Goal: Task Accomplishment & Management: Use online tool/utility

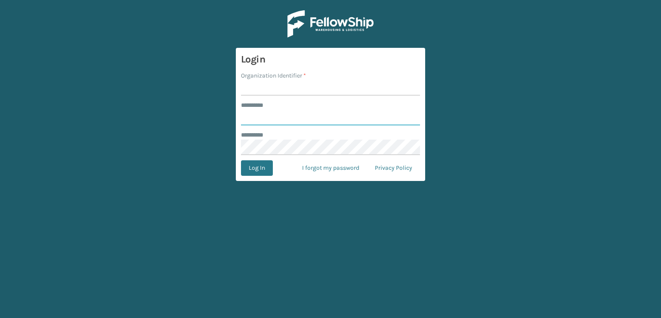
type input "***"
click at [285, 91] on input "Organization Identifier *" at bounding box center [330, 87] width 179 height 15
type input "sleepgeekz warehouse"
click at [265, 168] on button "Log In" at bounding box center [257, 167] width 32 height 15
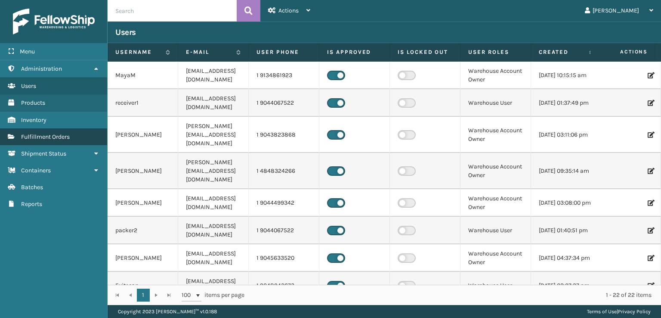
click at [93, 130] on link "Fulfillment Orders" at bounding box center [53, 136] width 107 height 17
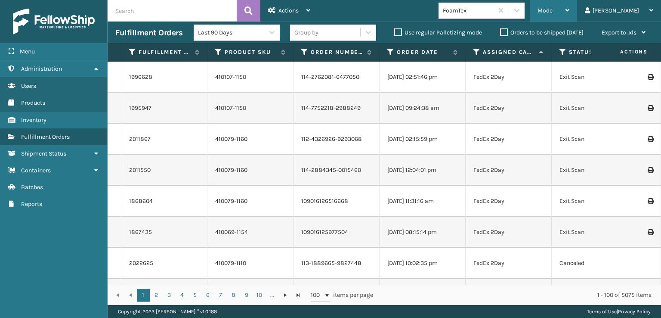
click at [553, 12] on span "Mode" at bounding box center [545, 10] width 15 height 7
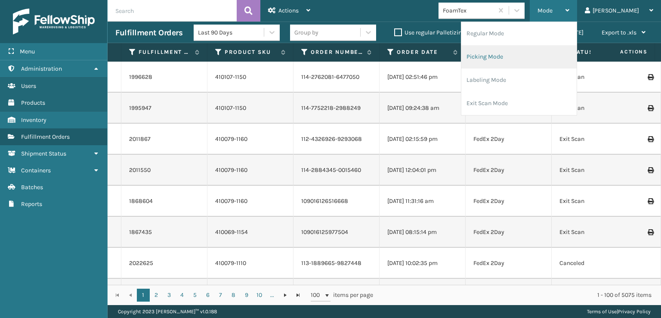
click at [533, 55] on li "Picking Mode" at bounding box center [518, 56] width 115 height 23
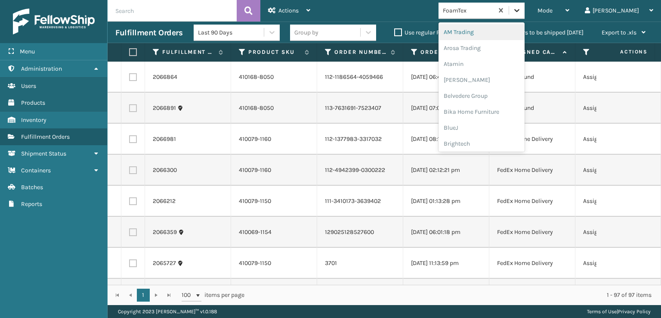
click at [525, 15] on div at bounding box center [516, 10] width 15 height 15
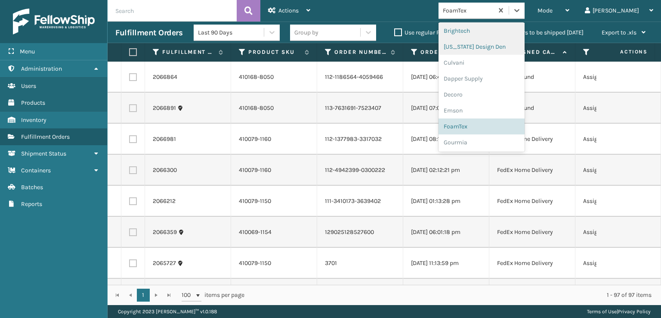
scroll to position [172, 0]
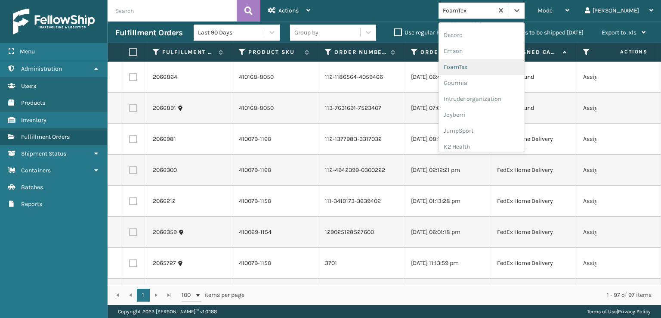
click at [523, 64] on div "FoamTex" at bounding box center [482, 67] width 86 height 16
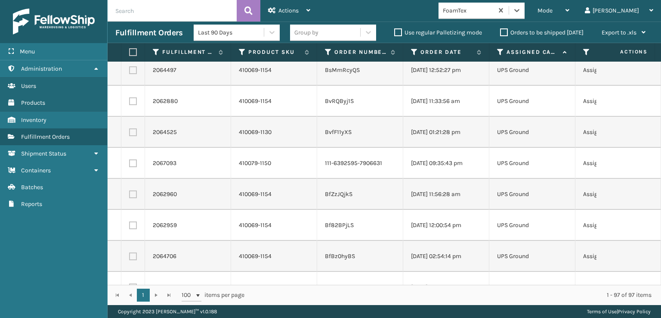
scroll to position [2445, 0]
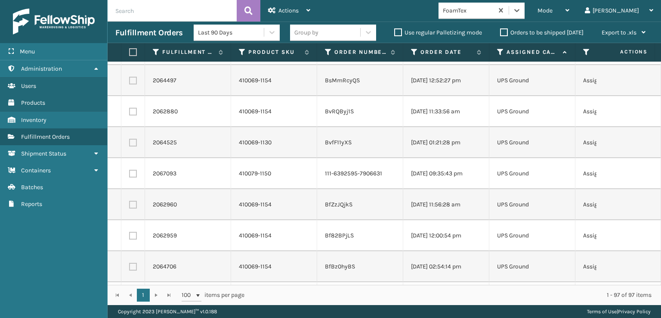
click at [134, 51] on label at bounding box center [131, 52] width 5 height 8
click at [130, 51] on input "checkbox" at bounding box center [129, 52] width 0 height 6
checkbox input "true"
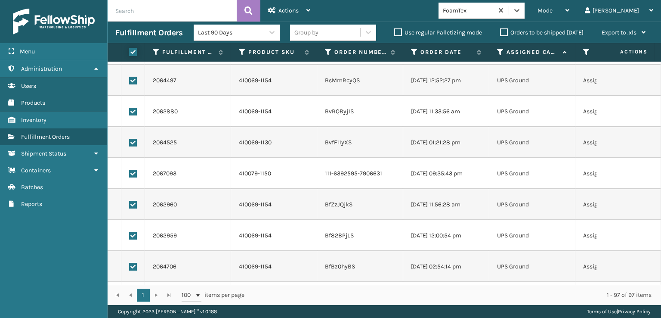
checkbox input "true"
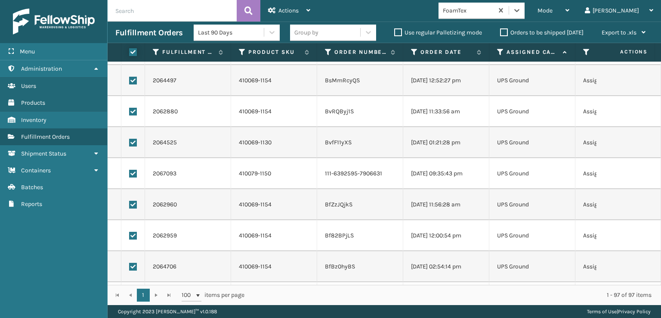
checkbox input "true"
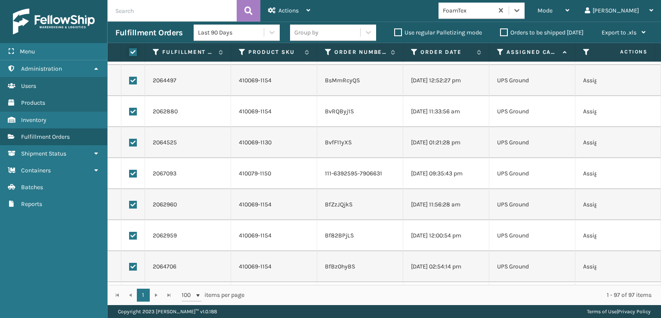
checkbox input "true"
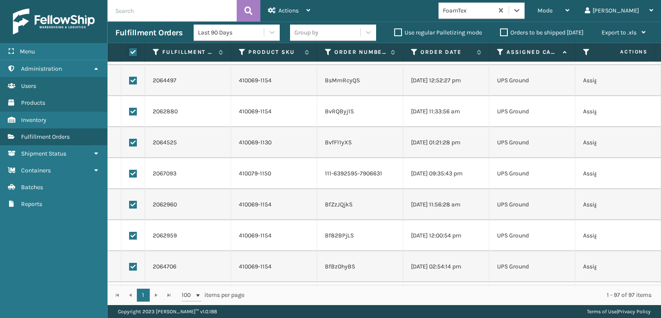
checkbox input "true"
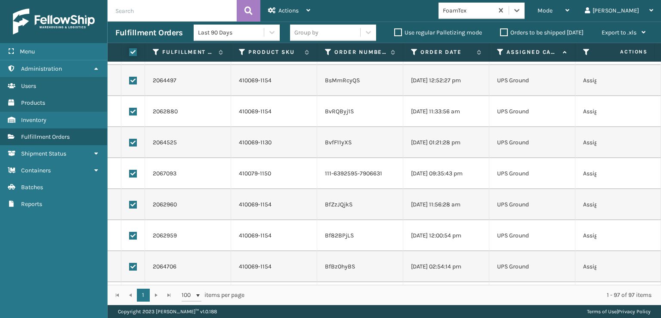
checkbox input "true"
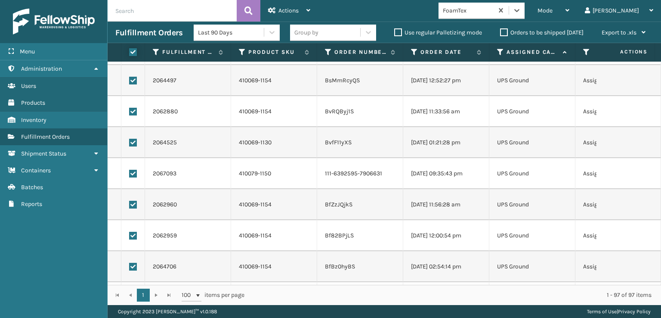
checkbox input "true"
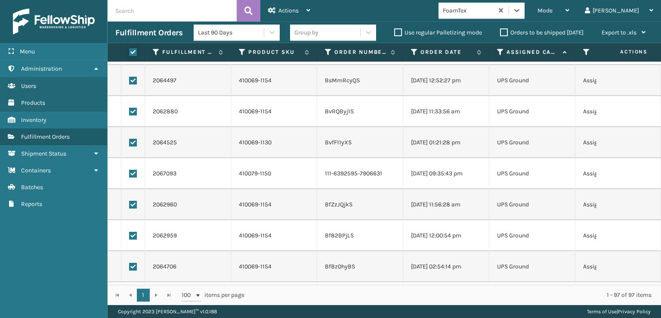
checkbox input "true"
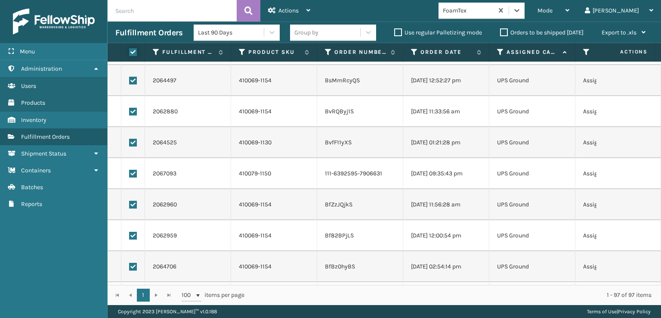
checkbox input "true"
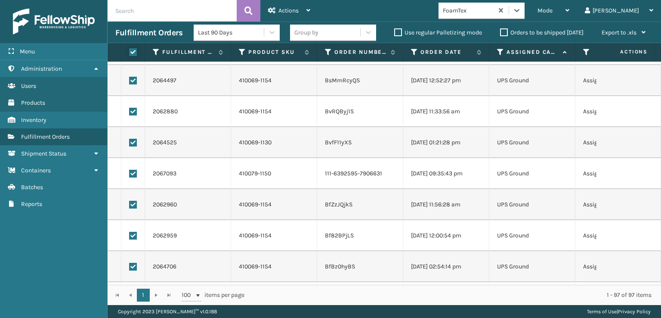
checkbox input "true"
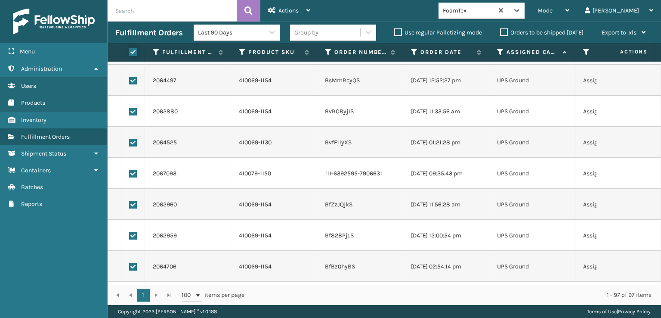
checkbox input "true"
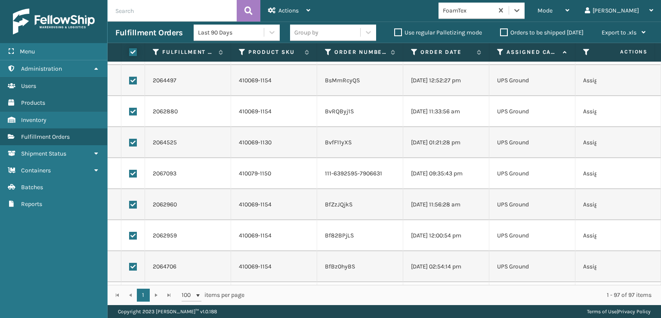
checkbox input "true"
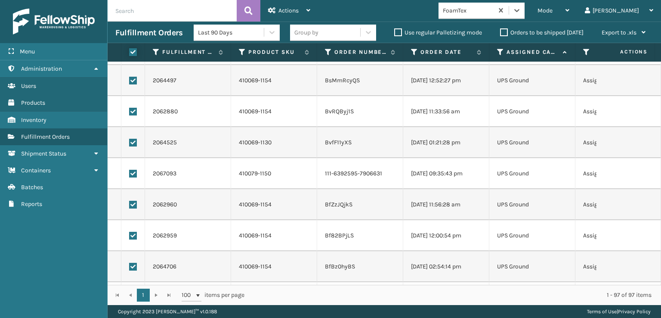
checkbox input "true"
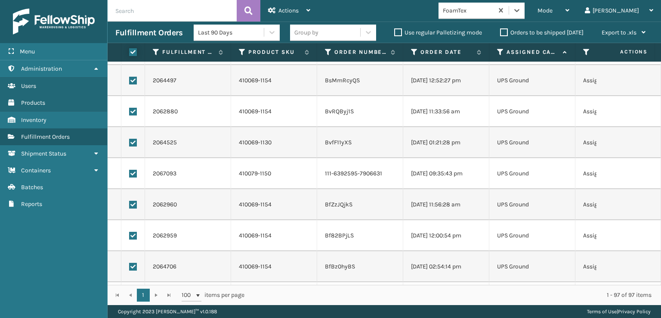
checkbox input "true"
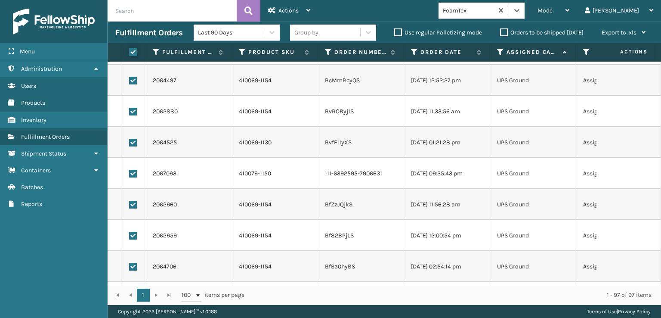
checkbox input "true"
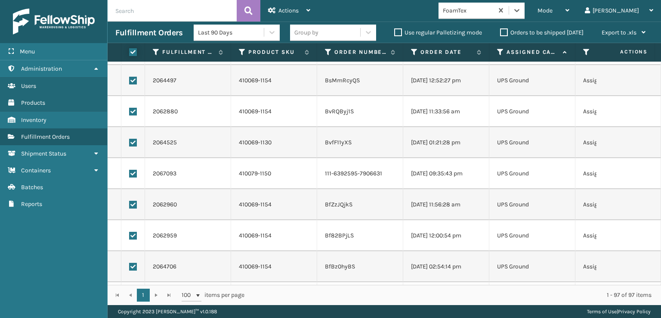
checkbox input "true"
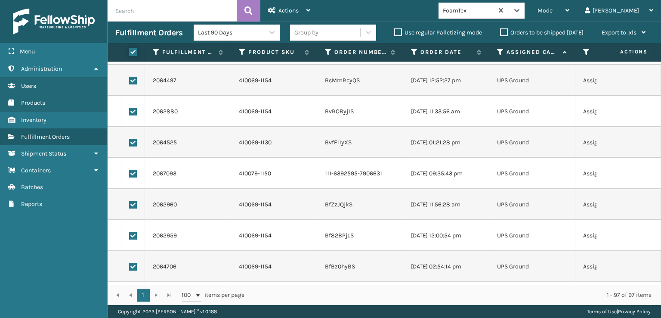
checkbox input "true"
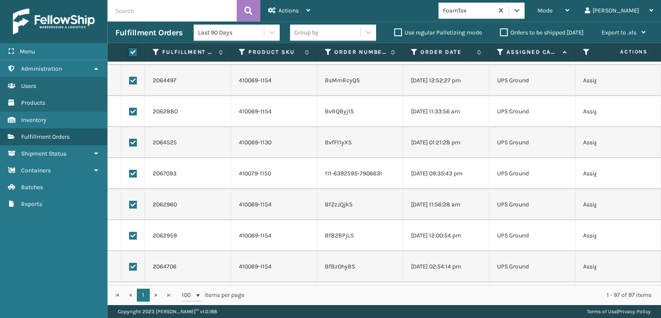
checkbox input "true"
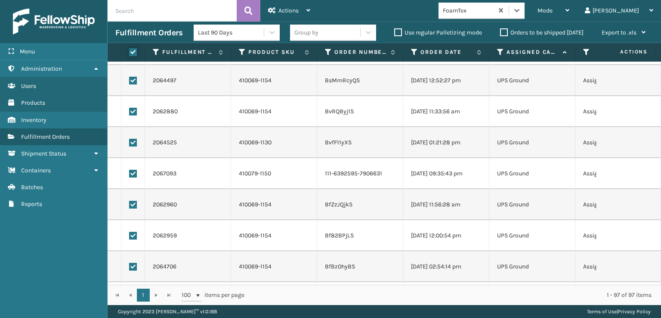
checkbox input "true"
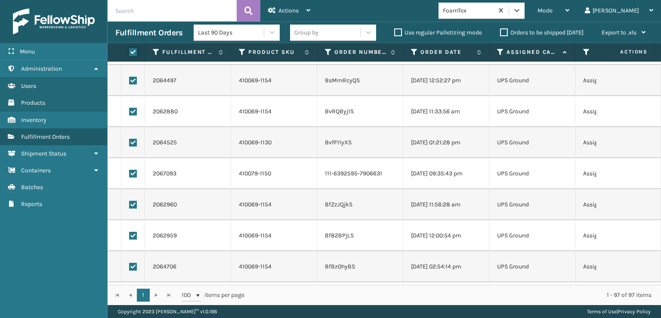
checkbox input "true"
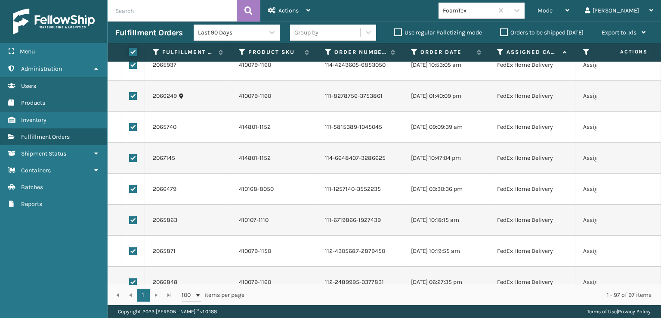
scroll to position [0, 0]
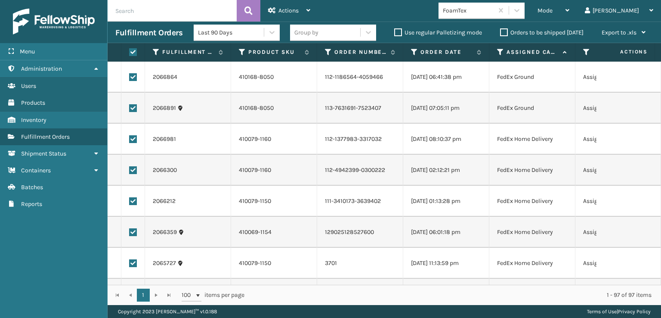
click at [133, 73] on label at bounding box center [133, 77] width 8 height 8
click at [130, 73] on input "checkbox" at bounding box center [129, 76] width 0 height 6
checkbox input "false"
click at [131, 109] on label at bounding box center [133, 108] width 8 height 8
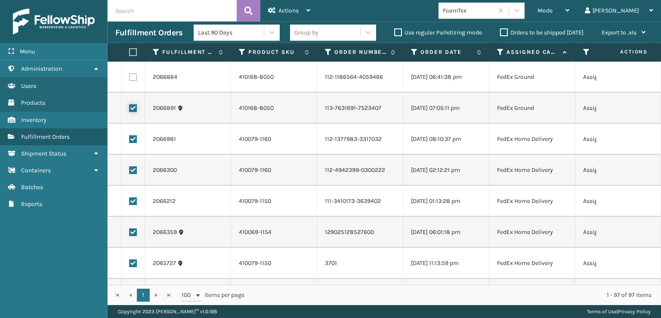
click at [130, 109] on input "checkbox" at bounding box center [129, 107] width 0 height 6
checkbox input "false"
click at [132, 138] on label at bounding box center [133, 139] width 8 height 8
click at [130, 138] on input "checkbox" at bounding box center [129, 138] width 0 height 6
checkbox input "false"
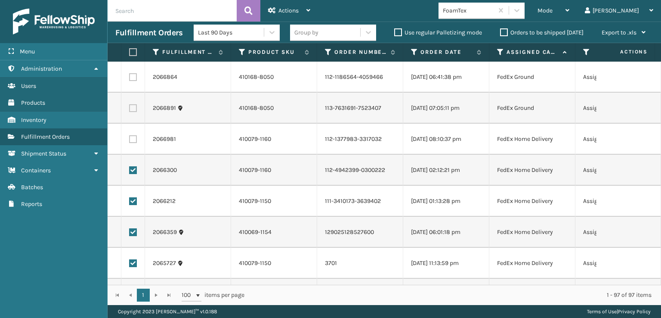
click at [131, 173] on label at bounding box center [133, 170] width 8 height 8
click at [130, 172] on input "checkbox" at bounding box center [129, 169] width 0 height 6
checkbox input "false"
click at [131, 198] on label at bounding box center [133, 201] width 8 height 8
click at [130, 198] on input "checkbox" at bounding box center [129, 200] width 0 height 6
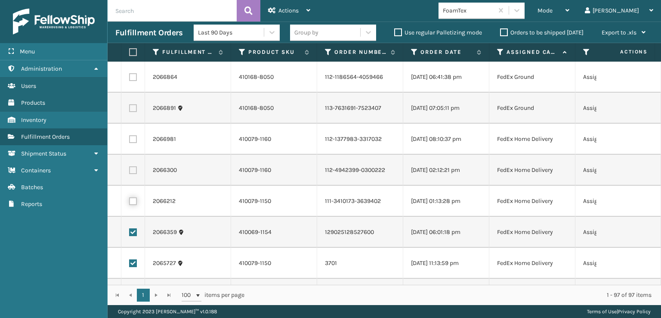
checkbox input "false"
click at [132, 229] on label at bounding box center [133, 232] width 8 height 8
click at [130, 229] on input "checkbox" at bounding box center [129, 231] width 0 height 6
checkbox input "false"
click at [136, 262] on label at bounding box center [133, 263] width 8 height 8
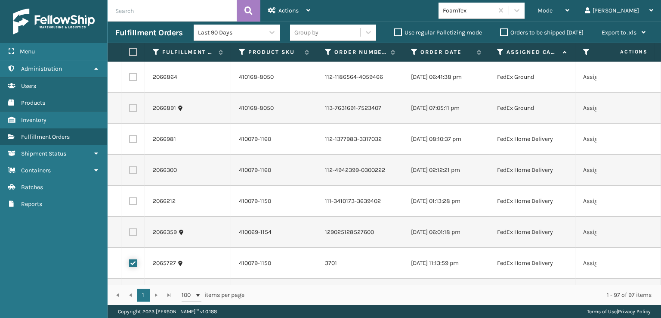
click at [130, 262] on input "checkbox" at bounding box center [129, 262] width 0 height 6
checkbox input "false"
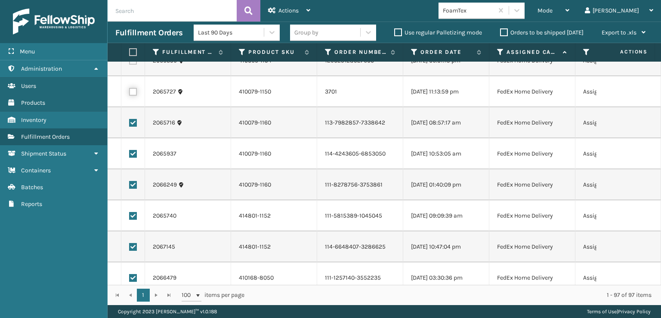
scroll to position [172, 0]
click at [132, 122] on label at bounding box center [133, 122] width 8 height 8
click at [130, 122] on input "checkbox" at bounding box center [129, 121] width 0 height 6
checkbox input "false"
click at [131, 150] on label at bounding box center [133, 153] width 8 height 8
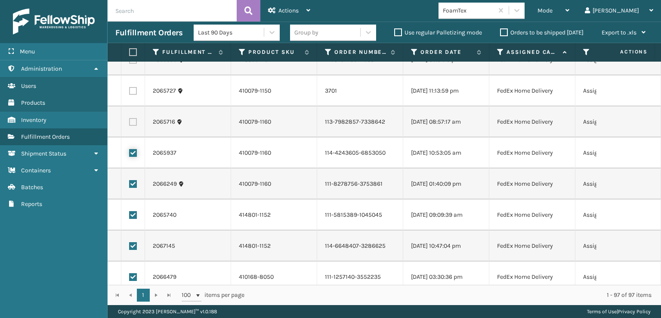
click at [130, 150] on input "checkbox" at bounding box center [129, 152] width 0 height 6
checkbox input "false"
click at [131, 186] on label at bounding box center [133, 184] width 8 height 8
click at [130, 186] on input "checkbox" at bounding box center [129, 183] width 0 height 6
checkbox input "false"
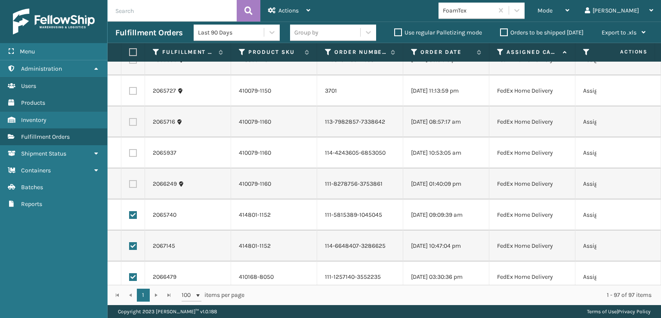
click at [131, 214] on label at bounding box center [133, 215] width 8 height 8
click at [130, 214] on input "checkbox" at bounding box center [129, 214] width 0 height 6
checkbox input "false"
click at [134, 243] on label at bounding box center [133, 246] width 8 height 8
click at [130, 243] on input "checkbox" at bounding box center [129, 245] width 0 height 6
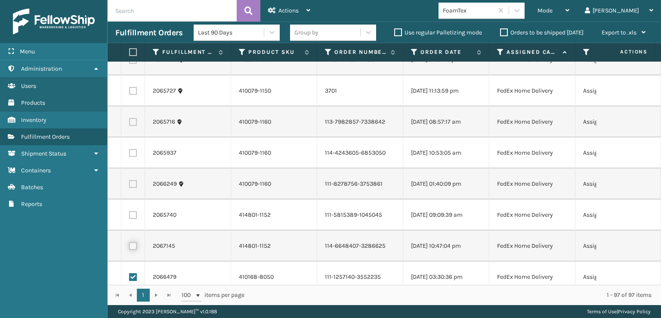
checkbox input "false"
click at [136, 273] on label at bounding box center [133, 277] width 8 height 8
click at [130, 273] on input "checkbox" at bounding box center [129, 276] width 0 height 6
checkbox input "false"
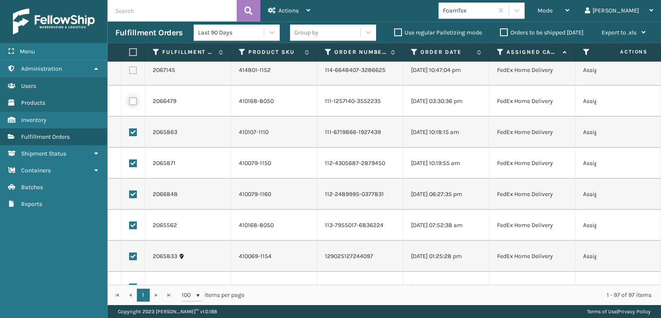
scroll to position [387, 0]
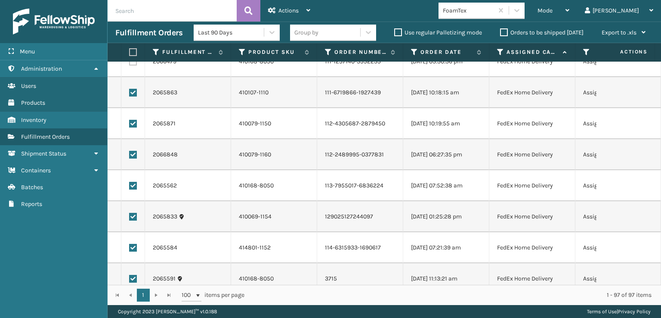
click at [136, 93] on label at bounding box center [133, 93] width 8 height 8
click at [130, 93] on input "checkbox" at bounding box center [129, 92] width 0 height 6
checkbox input "false"
click at [133, 126] on label at bounding box center [133, 124] width 8 height 8
click at [130, 125] on input "checkbox" at bounding box center [129, 123] width 0 height 6
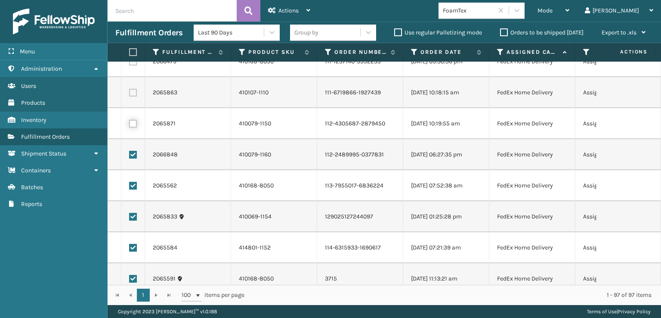
checkbox input "false"
click at [136, 152] on label at bounding box center [133, 155] width 8 height 8
click at [130, 152] on input "checkbox" at bounding box center [129, 154] width 0 height 6
checkbox input "false"
click at [131, 187] on label at bounding box center [133, 186] width 8 height 8
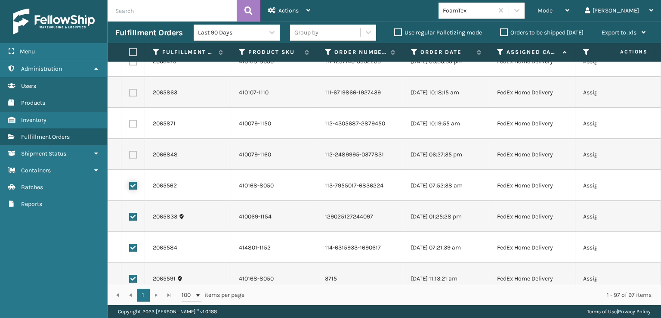
click at [130, 187] on input "checkbox" at bounding box center [129, 185] width 0 height 6
checkbox input "false"
click at [135, 213] on label at bounding box center [133, 217] width 8 height 8
click at [130, 213] on input "checkbox" at bounding box center [129, 216] width 0 height 6
checkbox input "false"
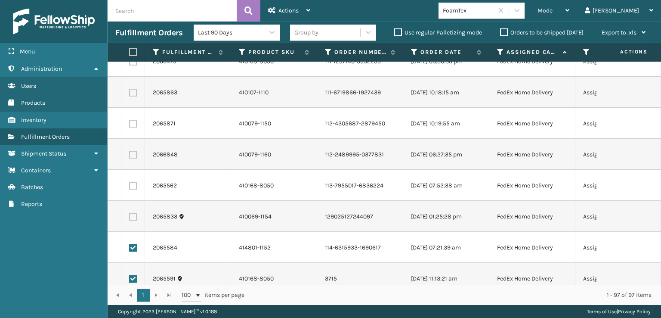
click at [131, 247] on label at bounding box center [133, 248] width 8 height 8
click at [130, 247] on input "checkbox" at bounding box center [129, 247] width 0 height 6
checkbox input "false"
click at [131, 275] on label at bounding box center [133, 279] width 8 height 8
click at [130, 275] on input "checkbox" at bounding box center [129, 278] width 0 height 6
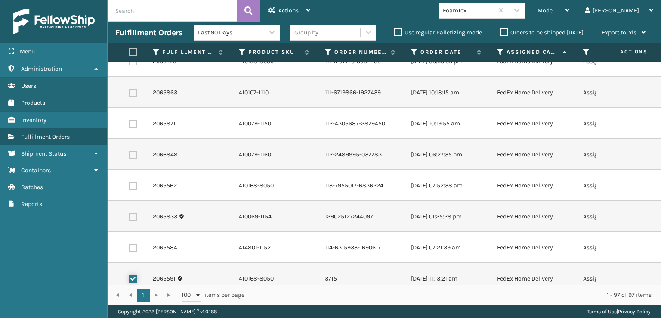
checkbox input "false"
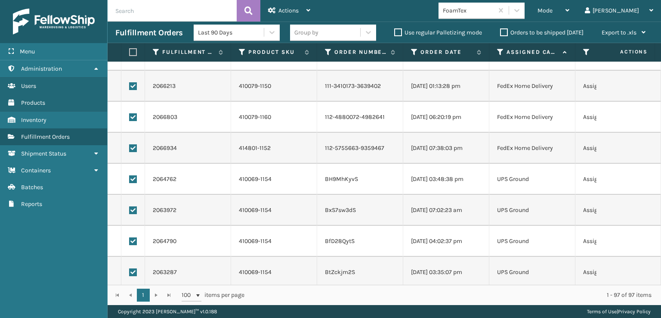
scroll to position [1078, 0]
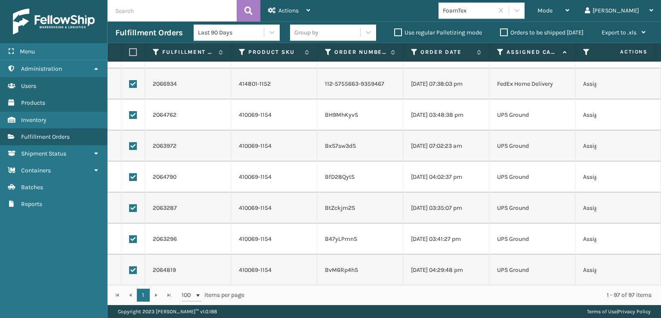
click at [136, 84] on label at bounding box center [133, 84] width 8 height 8
click at [130, 84] on input "checkbox" at bounding box center [129, 83] width 0 height 6
checkbox input "false"
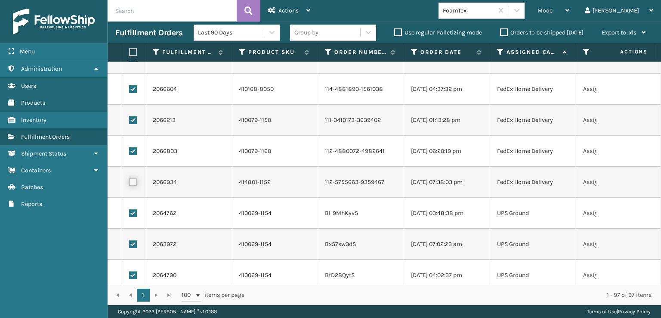
scroll to position [949, 0]
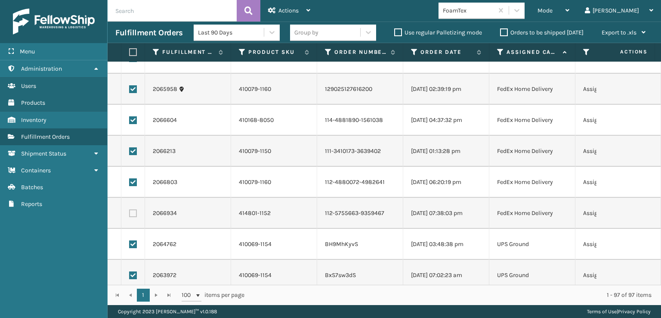
click at [136, 183] on label at bounding box center [133, 182] width 8 height 8
click at [130, 183] on input "checkbox" at bounding box center [129, 181] width 0 height 6
checkbox input "false"
click at [130, 152] on label at bounding box center [133, 151] width 8 height 8
click at [130, 152] on input "checkbox" at bounding box center [129, 150] width 0 height 6
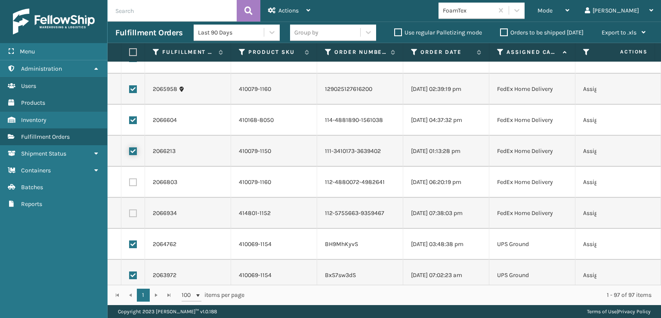
checkbox input "false"
click at [137, 119] on td at bounding box center [133, 120] width 24 height 31
click at [136, 118] on label at bounding box center [133, 120] width 8 height 8
click at [130, 118] on input "checkbox" at bounding box center [129, 119] width 0 height 6
checkbox input "false"
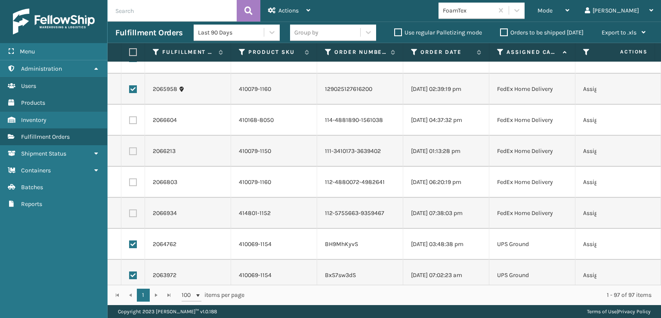
click at [134, 90] on label at bounding box center [133, 89] width 8 height 8
click at [130, 90] on input "checkbox" at bounding box center [129, 88] width 0 height 6
checkbox input "false"
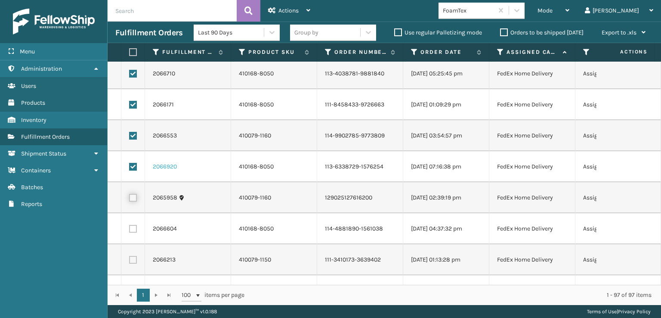
scroll to position [820, 0]
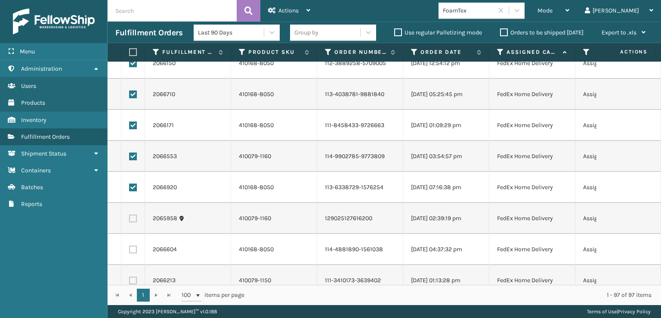
drag, startPoint x: 135, startPoint y: 188, endPoint x: 128, endPoint y: 166, distance: 22.9
click at [134, 188] on label at bounding box center [133, 187] width 8 height 8
click at [130, 188] on input "checkbox" at bounding box center [129, 186] width 0 height 6
checkbox input "false"
click at [133, 153] on label at bounding box center [133, 156] width 8 height 8
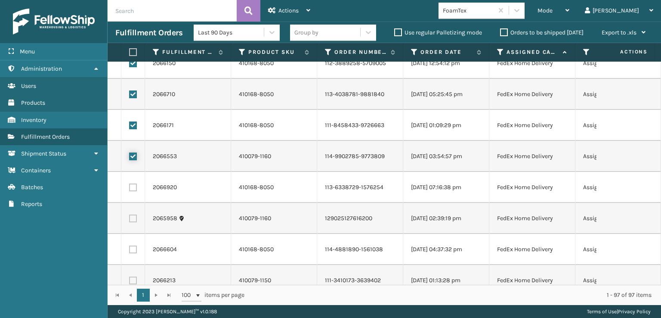
click at [130, 153] on input "checkbox" at bounding box center [129, 155] width 0 height 6
checkbox input "false"
click at [133, 124] on label at bounding box center [133, 125] width 8 height 8
click at [130, 124] on input "checkbox" at bounding box center [129, 124] width 0 height 6
checkbox input "false"
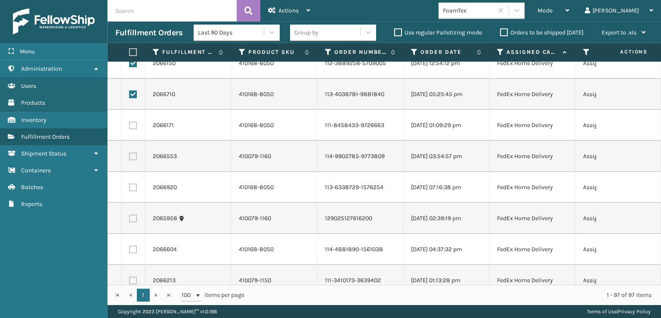
click at [133, 98] on td at bounding box center [133, 94] width 24 height 31
click at [133, 93] on label at bounding box center [133, 94] width 8 height 8
click at [130, 93] on input "checkbox" at bounding box center [129, 93] width 0 height 6
checkbox input "false"
click at [134, 61] on label at bounding box center [133, 63] width 8 height 8
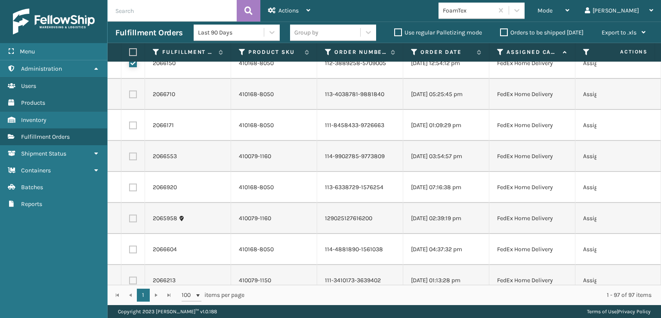
click at [130, 61] on input "checkbox" at bounding box center [129, 62] width 0 height 6
checkbox input "false"
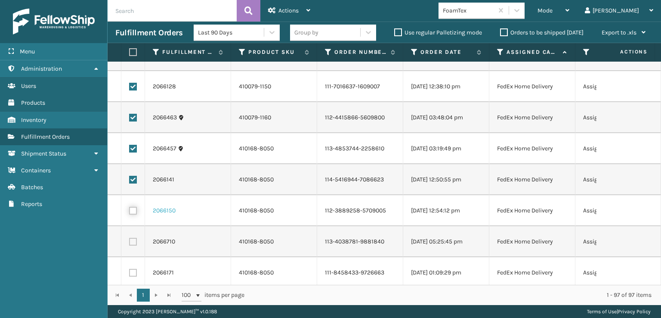
scroll to position [645, 0]
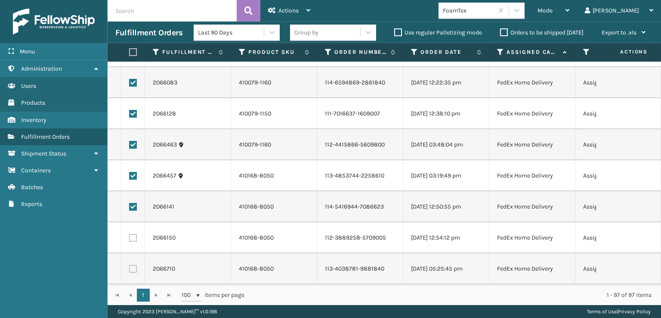
click at [135, 204] on label at bounding box center [133, 207] width 8 height 8
click at [130, 204] on input "checkbox" at bounding box center [129, 206] width 0 height 6
checkbox input "false"
click at [134, 175] on label at bounding box center [133, 176] width 8 height 8
click at [130, 175] on input "checkbox" at bounding box center [129, 175] width 0 height 6
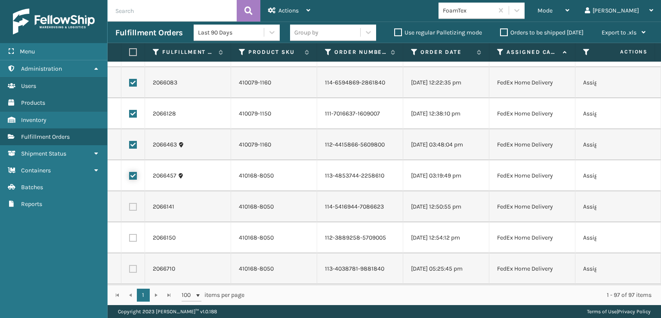
checkbox input "false"
click at [133, 144] on label at bounding box center [133, 145] width 8 height 8
click at [130, 144] on input "checkbox" at bounding box center [129, 144] width 0 height 6
checkbox input "false"
click at [133, 114] on label at bounding box center [133, 114] width 8 height 8
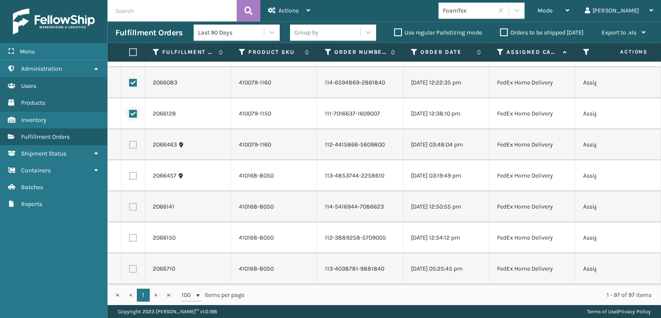
click at [130, 114] on input "checkbox" at bounding box center [129, 113] width 0 height 6
checkbox input "false"
click at [134, 81] on label at bounding box center [133, 83] width 8 height 8
click at [130, 81] on input "checkbox" at bounding box center [129, 82] width 0 height 6
checkbox input "false"
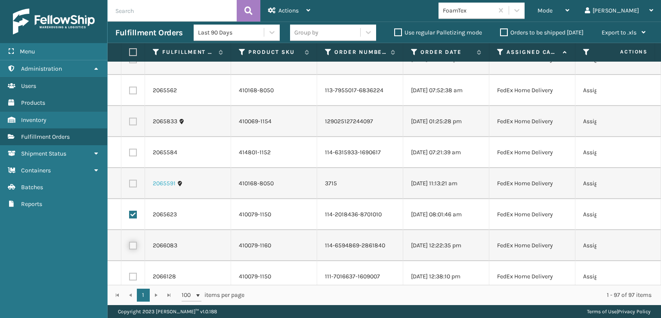
scroll to position [473, 0]
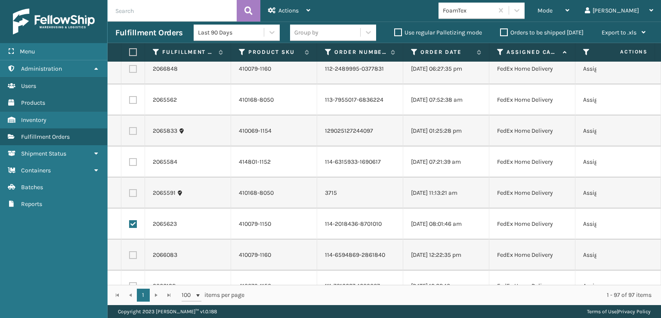
click at [136, 222] on label at bounding box center [133, 224] width 8 height 8
click at [130, 222] on input "checkbox" at bounding box center [129, 223] width 0 height 6
checkbox input "false"
click at [288, 19] on div "Actions" at bounding box center [289, 11] width 42 height 22
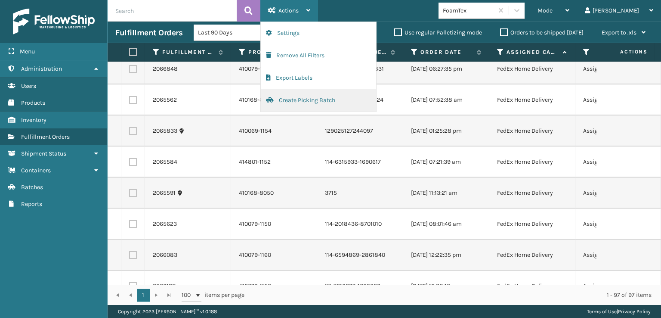
click at [300, 100] on button "Create Picking Batch" at bounding box center [318, 100] width 115 height 22
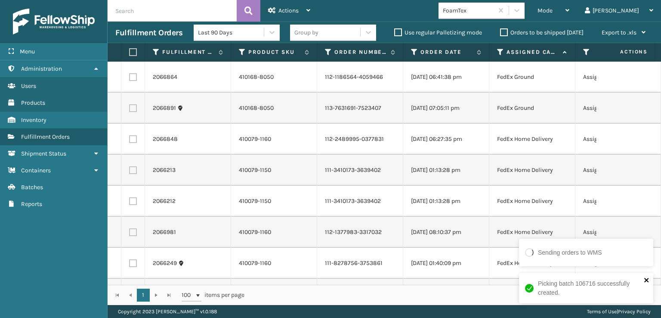
click at [650, 277] on icon "close" at bounding box center [647, 279] width 6 height 7
click at [520, 10] on icon at bounding box center [516, 10] width 5 height 3
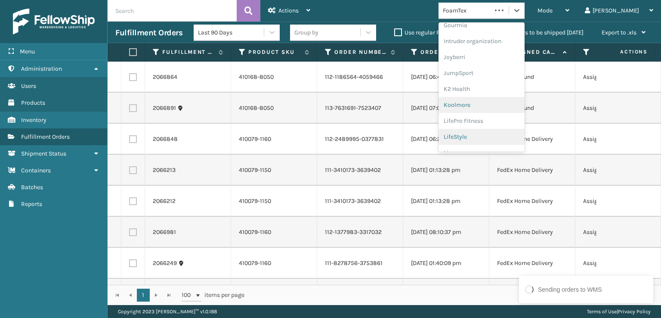
scroll to position [272, 0]
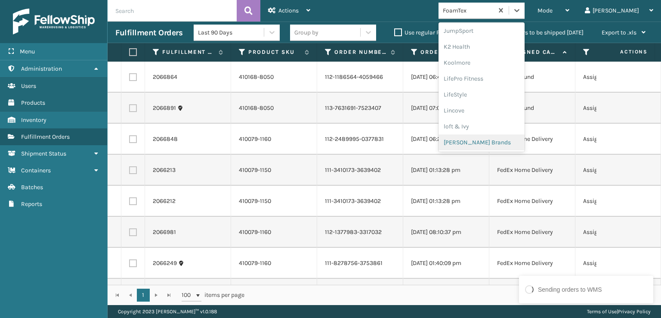
click at [504, 142] on div "[PERSON_NAME] Brands" at bounding box center [482, 142] width 86 height 16
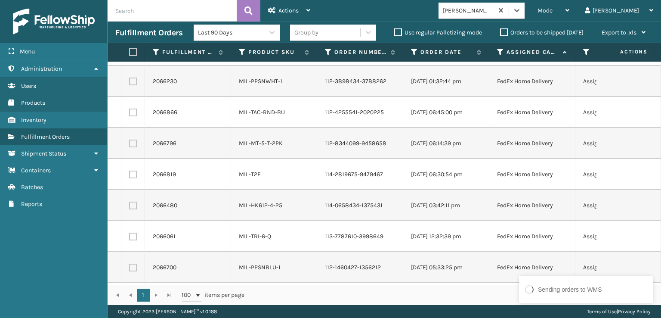
scroll to position [0, 0]
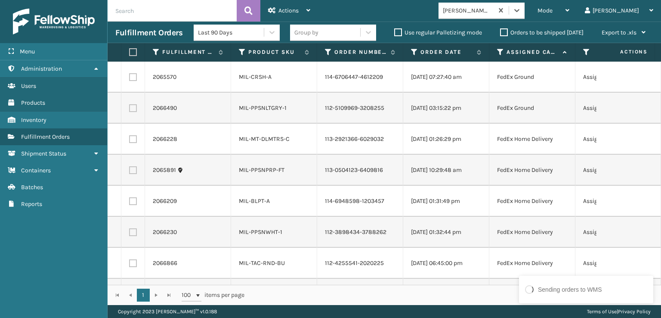
click at [132, 76] on label at bounding box center [133, 77] width 8 height 8
click at [130, 76] on input "checkbox" at bounding box center [129, 76] width 0 height 6
checkbox input "true"
click at [135, 104] on label at bounding box center [133, 108] width 8 height 8
click at [130, 104] on input "checkbox" at bounding box center [129, 107] width 0 height 6
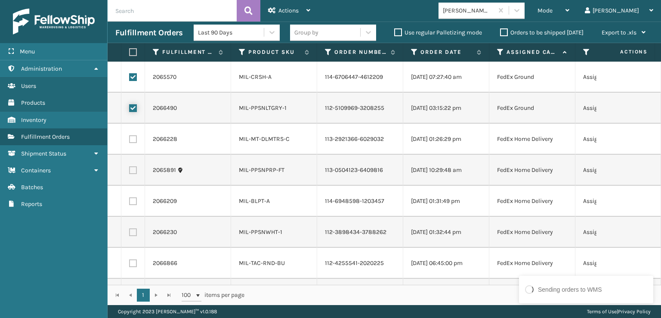
checkbox input "true"
click at [130, 138] on label at bounding box center [133, 139] width 8 height 8
click at [130, 138] on input "checkbox" at bounding box center [129, 138] width 0 height 6
checkbox input "true"
click at [133, 170] on label at bounding box center [133, 170] width 8 height 8
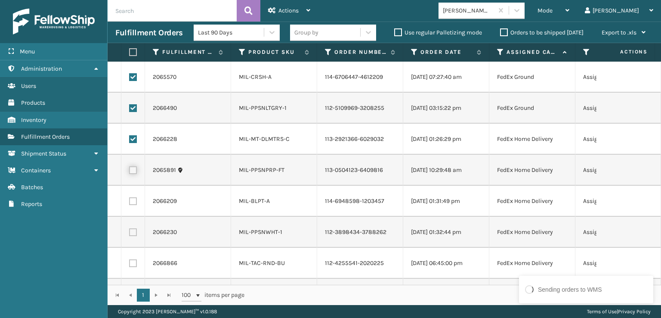
click at [130, 170] on input "checkbox" at bounding box center [129, 169] width 0 height 6
checkbox input "true"
click at [131, 198] on label at bounding box center [133, 201] width 8 height 8
click at [130, 198] on input "checkbox" at bounding box center [129, 200] width 0 height 6
checkbox input "true"
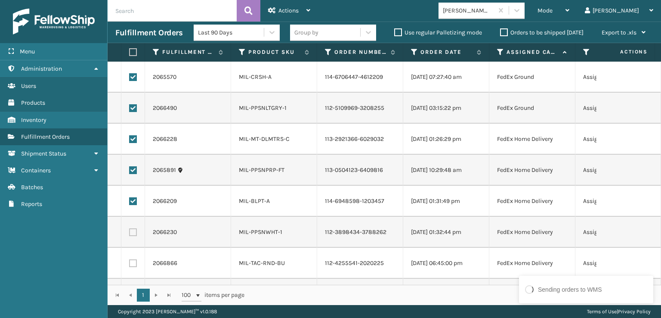
click at [133, 230] on label at bounding box center [133, 232] width 8 height 8
click at [130, 230] on input "checkbox" at bounding box center [129, 231] width 0 height 6
checkbox input "true"
click at [133, 266] on label at bounding box center [133, 263] width 8 height 8
click at [130, 265] on input "checkbox" at bounding box center [129, 262] width 0 height 6
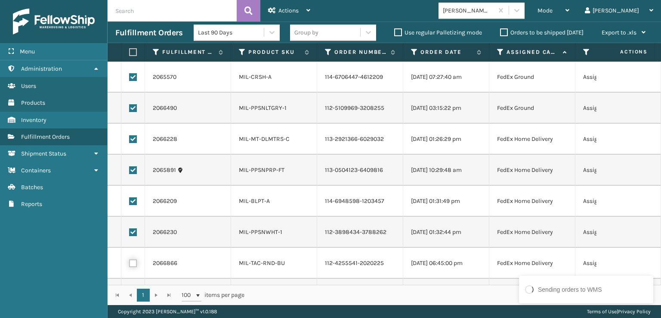
checkbox input "true"
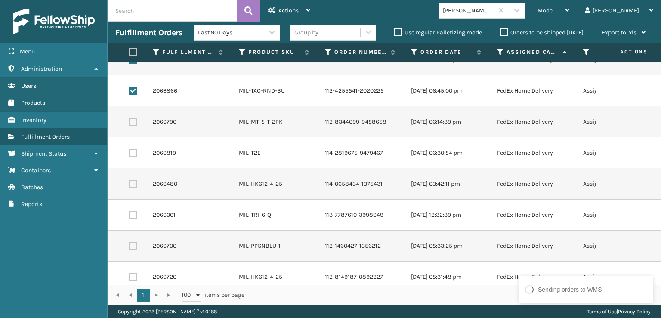
click at [136, 123] on label at bounding box center [133, 122] width 8 height 8
click at [130, 123] on input "checkbox" at bounding box center [129, 121] width 0 height 6
checkbox input "true"
click at [135, 155] on label at bounding box center [133, 153] width 8 height 8
click at [130, 155] on input "checkbox" at bounding box center [129, 152] width 0 height 6
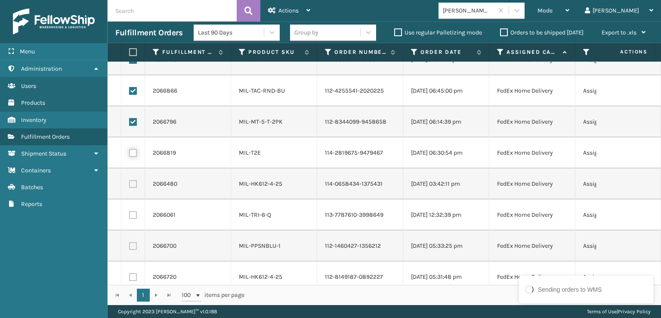
checkbox input "true"
click at [132, 181] on label at bounding box center [133, 184] width 8 height 8
click at [130, 181] on input "checkbox" at bounding box center [129, 183] width 0 height 6
checkbox input "true"
click at [134, 214] on label at bounding box center [133, 215] width 8 height 8
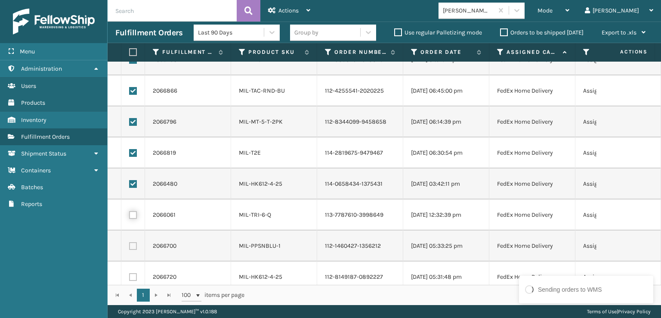
click at [130, 214] on input "checkbox" at bounding box center [129, 214] width 0 height 6
checkbox input "true"
click at [133, 243] on label at bounding box center [133, 246] width 8 height 8
click at [130, 243] on input "checkbox" at bounding box center [129, 245] width 0 height 6
checkbox input "true"
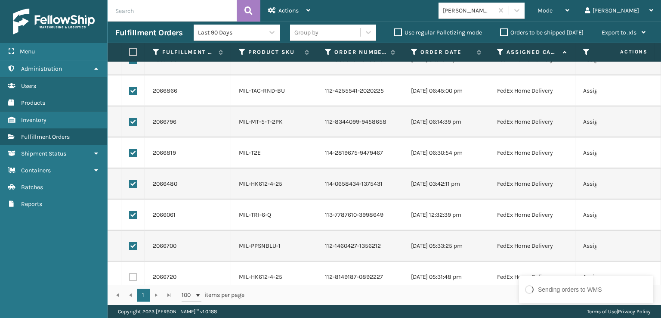
click at [136, 276] on label at bounding box center [133, 277] width 8 height 8
click at [130, 276] on input "checkbox" at bounding box center [129, 276] width 0 height 6
checkbox input "true"
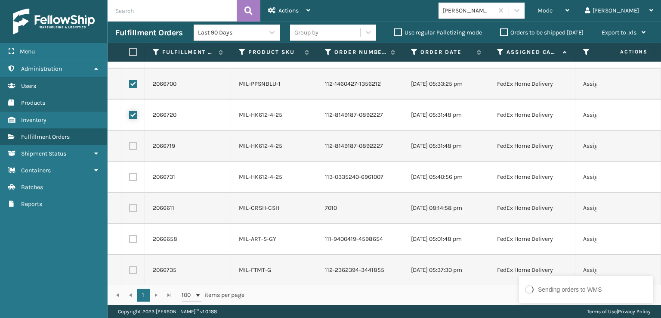
scroll to position [344, 0]
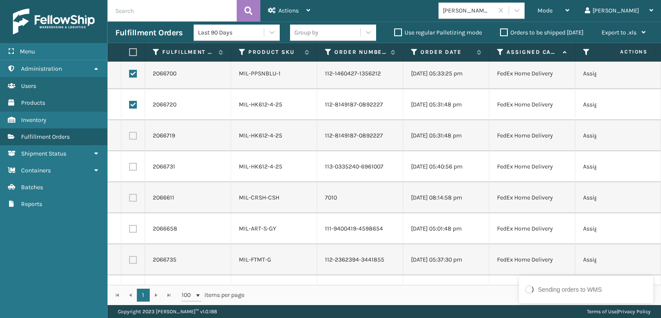
click at [136, 132] on label at bounding box center [133, 136] width 8 height 8
click at [130, 132] on input "checkbox" at bounding box center [129, 135] width 0 height 6
checkbox input "true"
click at [133, 164] on label at bounding box center [133, 167] width 8 height 8
click at [130, 164] on input "checkbox" at bounding box center [129, 166] width 0 height 6
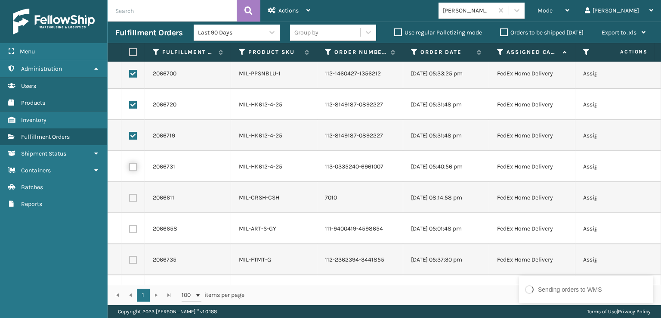
checkbox input "true"
click at [131, 198] on label at bounding box center [133, 198] width 8 height 8
click at [130, 198] on input "checkbox" at bounding box center [129, 197] width 0 height 6
checkbox input "true"
click at [131, 228] on label at bounding box center [133, 229] width 8 height 8
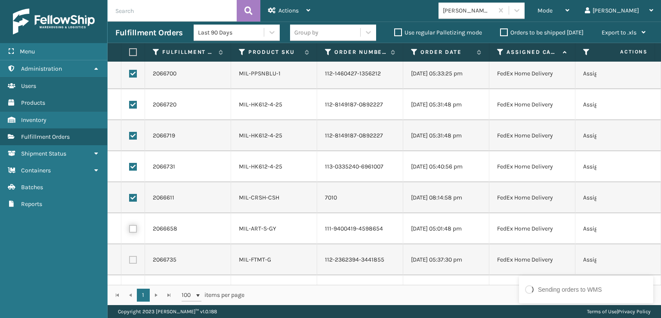
click at [130, 228] on input "checkbox" at bounding box center [129, 228] width 0 height 6
checkbox input "true"
click at [132, 260] on label at bounding box center [133, 260] width 8 height 8
click at [130, 260] on input "checkbox" at bounding box center [129, 259] width 0 height 6
checkbox input "true"
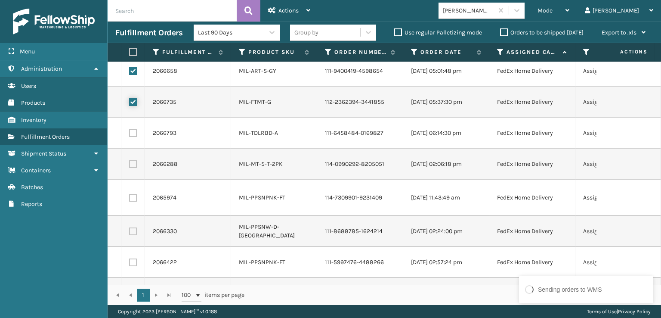
scroll to position [517, 0]
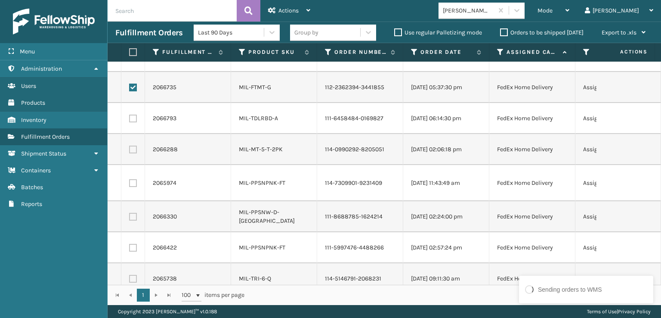
click at [135, 118] on label at bounding box center [133, 118] width 8 height 8
click at [130, 118] on input "checkbox" at bounding box center [129, 117] width 0 height 6
checkbox input "true"
click at [132, 148] on label at bounding box center [133, 149] width 8 height 8
click at [130, 148] on input "checkbox" at bounding box center [129, 148] width 0 height 6
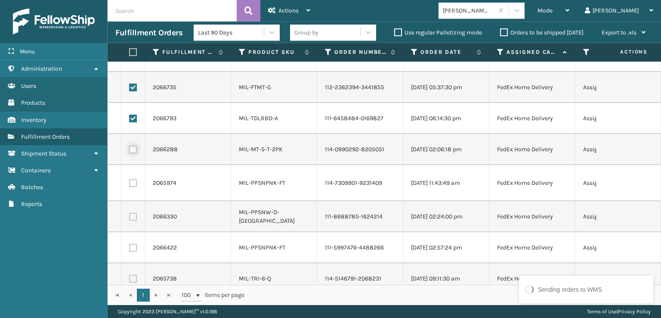
checkbox input "true"
click at [132, 184] on td at bounding box center [133, 183] width 24 height 36
click at [131, 179] on label at bounding box center [133, 183] width 8 height 8
click at [130, 179] on input "checkbox" at bounding box center [129, 182] width 0 height 6
checkbox input "true"
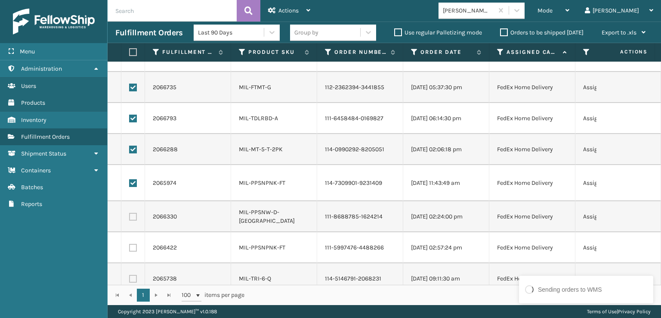
click at [131, 213] on label at bounding box center [133, 217] width 8 height 8
click at [130, 213] on input "checkbox" at bounding box center [129, 216] width 0 height 6
checkbox input "true"
click at [133, 244] on label at bounding box center [133, 248] width 8 height 8
click at [130, 244] on input "checkbox" at bounding box center [129, 247] width 0 height 6
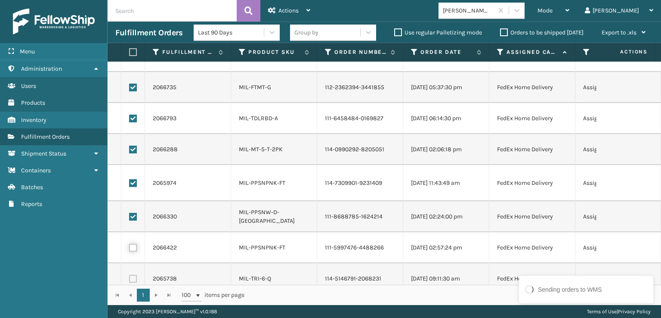
checkbox input "true"
click at [131, 275] on label at bounding box center [133, 279] width 8 height 8
click at [130, 275] on input "checkbox" at bounding box center [129, 278] width 0 height 6
checkbox input "true"
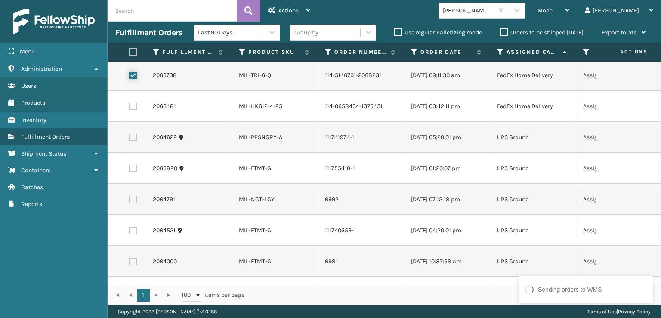
scroll to position [732, 0]
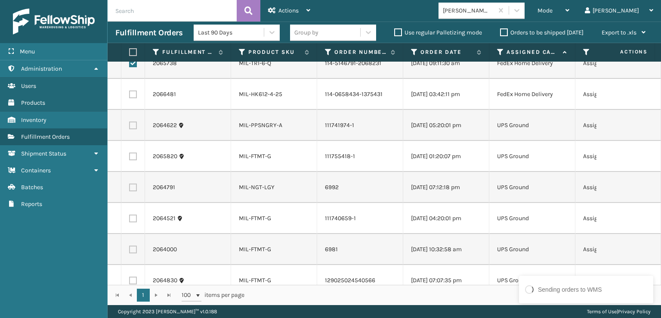
click at [130, 90] on label at bounding box center [133, 94] width 8 height 8
click at [130, 90] on input "checkbox" at bounding box center [129, 93] width 0 height 6
checkbox input "true"
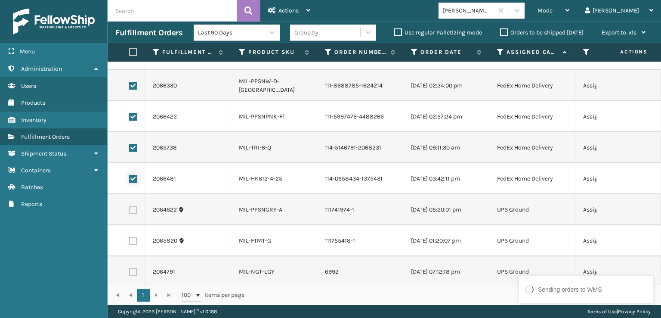
scroll to position [646, 0]
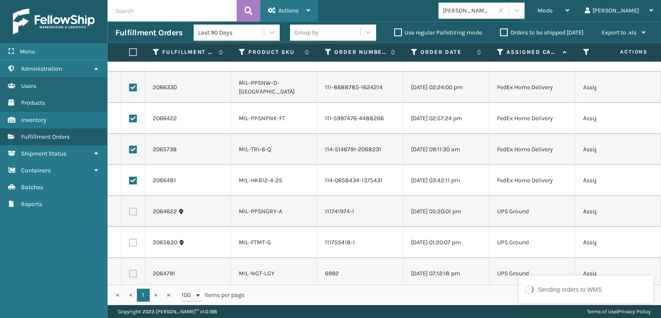
click at [291, 19] on div "Actions" at bounding box center [289, 11] width 42 height 22
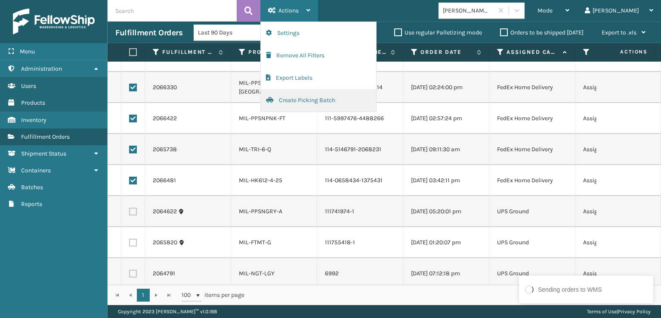
click at [299, 100] on button "Create Picking Batch" at bounding box center [318, 100] width 115 height 22
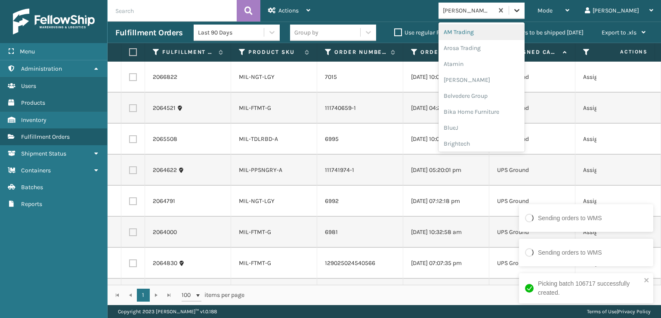
click at [521, 10] on icon at bounding box center [517, 10] width 9 height 9
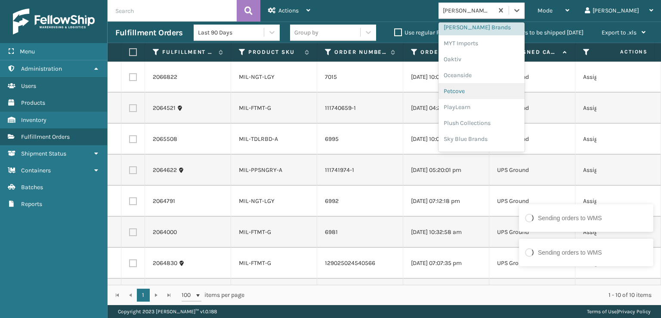
scroll to position [401, 0]
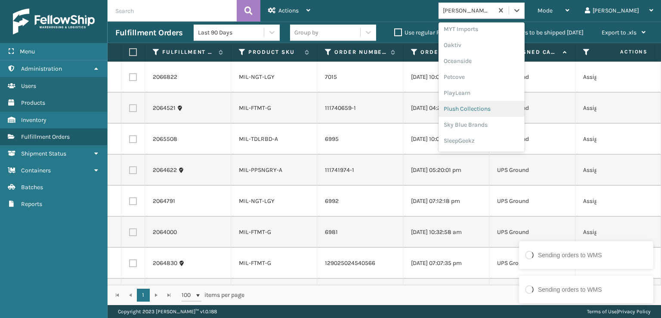
click at [509, 109] on div "Plush Collections" at bounding box center [482, 109] width 86 height 16
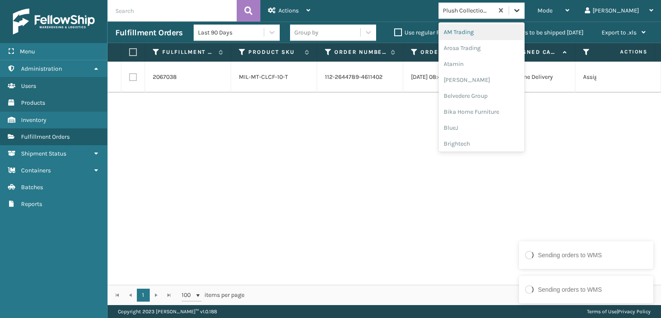
click at [525, 13] on div at bounding box center [516, 10] width 15 height 15
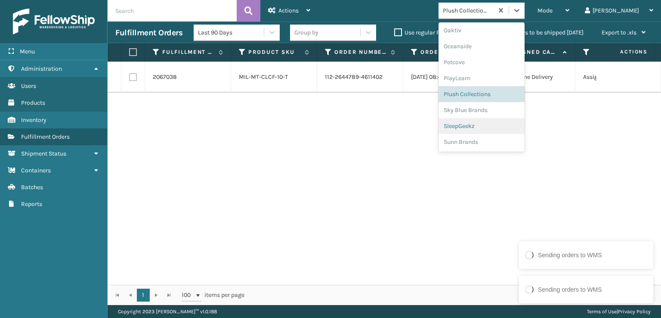
click at [514, 126] on div "SleepGeekz" at bounding box center [482, 126] width 86 height 16
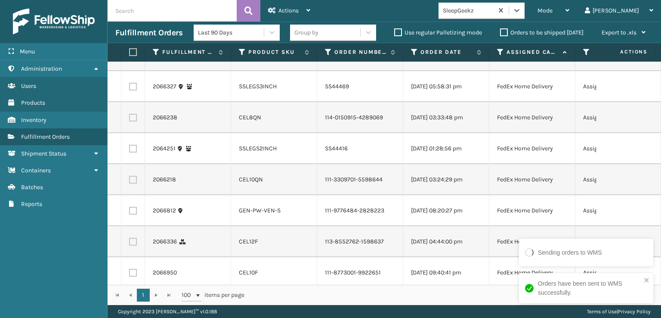
scroll to position [43, 0]
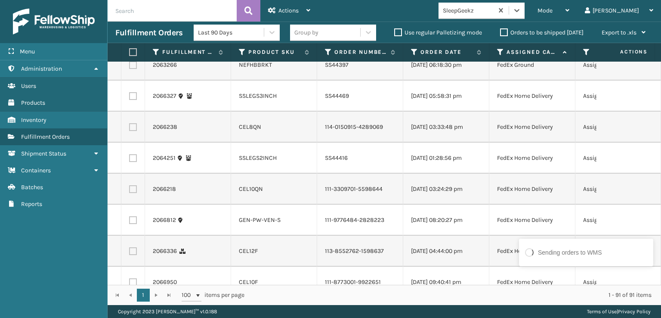
click at [132, 131] on label at bounding box center [133, 127] width 8 height 8
click at [130, 129] on input "checkbox" at bounding box center [129, 126] width 0 height 6
checkbox input "true"
click at [132, 193] on label at bounding box center [133, 189] width 8 height 8
click at [130, 191] on input "checkbox" at bounding box center [129, 188] width 0 height 6
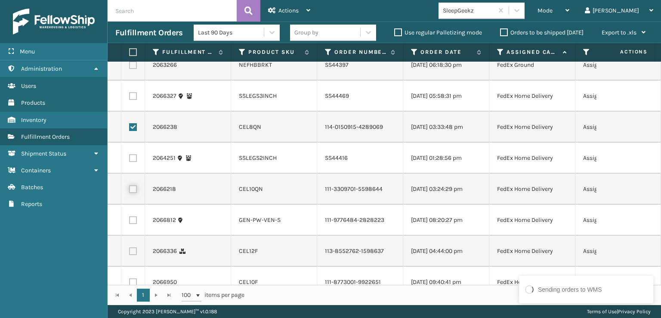
checkbox input "true"
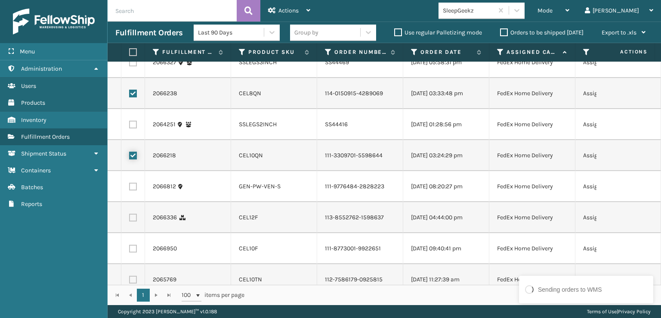
scroll to position [172, 0]
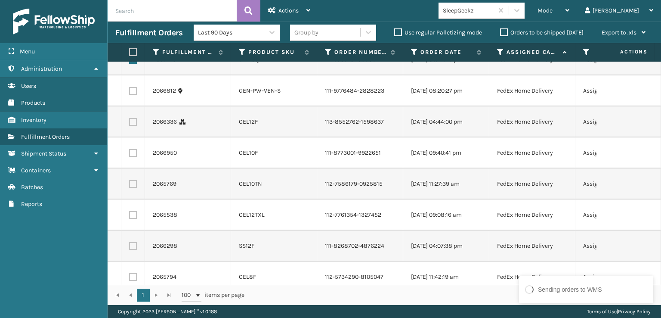
click at [136, 126] on label at bounding box center [133, 122] width 8 height 8
click at [130, 124] on input "checkbox" at bounding box center [129, 121] width 0 height 6
checkbox input "true"
click at [133, 168] on td at bounding box center [133, 152] width 24 height 31
click at [133, 157] on label at bounding box center [133, 153] width 8 height 8
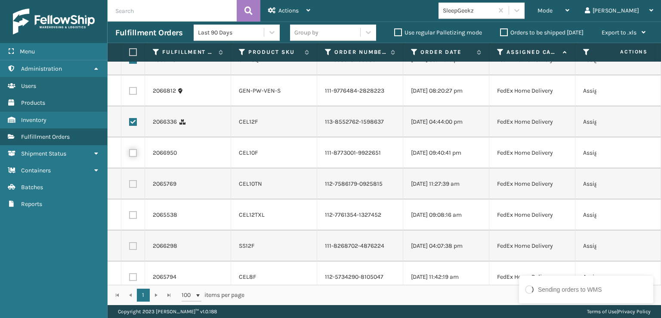
click at [130, 155] on input "checkbox" at bounding box center [129, 152] width 0 height 6
checkbox input "true"
click at [133, 188] on label at bounding box center [133, 184] width 8 height 8
click at [130, 186] on input "checkbox" at bounding box center [129, 183] width 0 height 6
checkbox input "true"
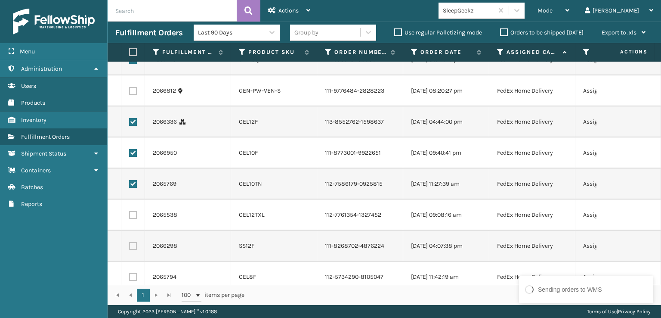
click at [134, 219] on label at bounding box center [133, 215] width 8 height 8
click at [130, 217] on input "checkbox" at bounding box center [129, 214] width 0 height 6
checkbox input "true"
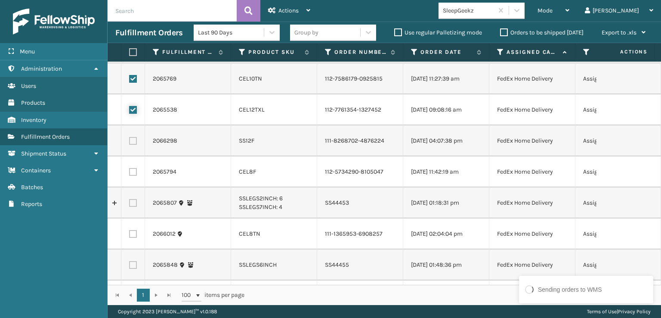
scroll to position [344, 0]
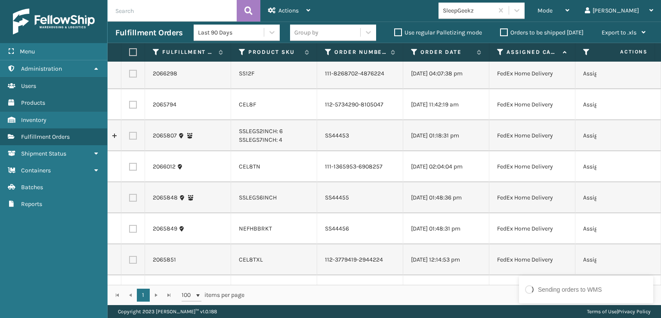
click at [134, 89] on td at bounding box center [133, 73] width 24 height 31
click at [134, 77] on label at bounding box center [133, 74] width 8 height 8
click at [130, 75] on input "checkbox" at bounding box center [129, 73] width 0 height 6
checkbox input "true"
click at [132, 108] on label at bounding box center [133, 105] width 8 height 8
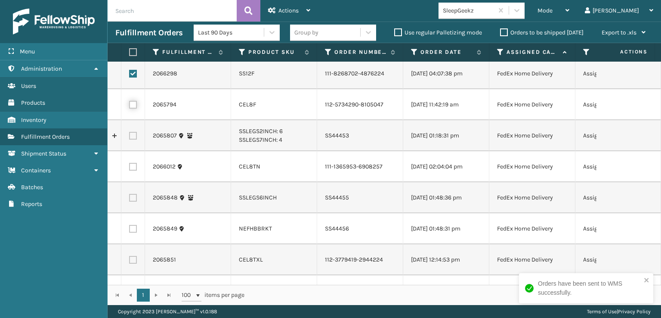
click at [130, 106] on input "checkbox" at bounding box center [129, 104] width 0 height 6
checkbox input "true"
click at [136, 170] on label at bounding box center [133, 167] width 8 height 8
click at [130, 168] on input "checkbox" at bounding box center [129, 166] width 0 height 6
checkbox input "true"
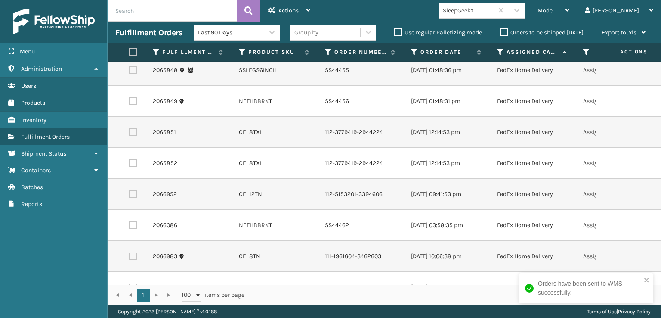
scroll to position [473, 0]
click at [136, 134] on label at bounding box center [133, 131] width 8 height 8
click at [130, 132] on input "checkbox" at bounding box center [129, 130] width 0 height 6
checkbox input "true"
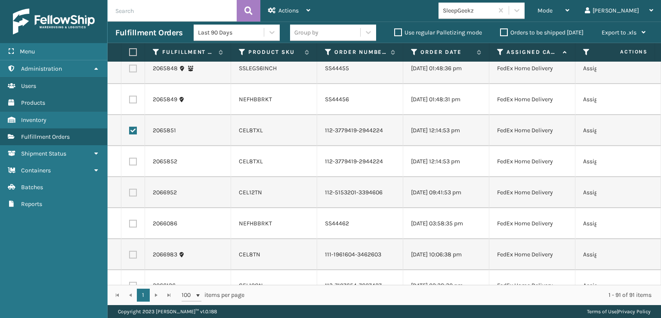
click at [134, 165] on label at bounding box center [133, 162] width 8 height 8
click at [130, 163] on input "checkbox" at bounding box center [129, 161] width 0 height 6
checkbox input "true"
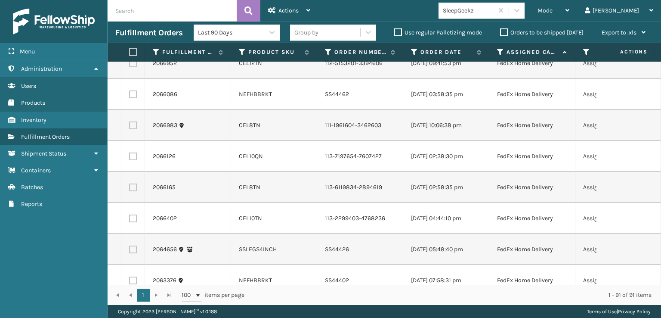
click at [133, 67] on label at bounding box center [133, 63] width 8 height 8
click at [130, 65] on input "checkbox" at bounding box center [129, 62] width 0 height 6
checkbox input "true"
click at [131, 129] on label at bounding box center [133, 125] width 8 height 8
click at [130, 127] on input "checkbox" at bounding box center [129, 124] width 0 height 6
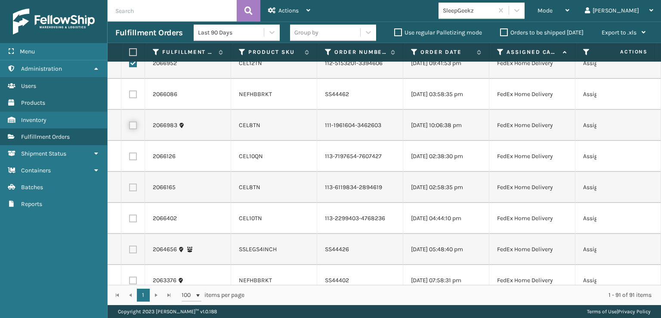
checkbox input "true"
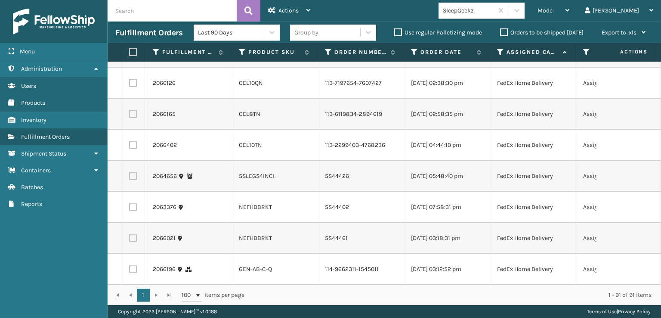
scroll to position [689, 0]
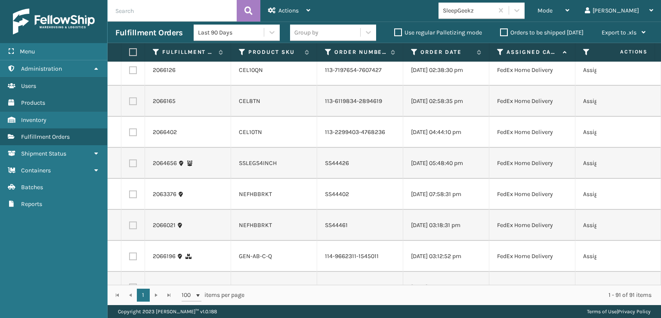
click at [135, 74] on label at bounding box center [133, 70] width 8 height 8
click at [130, 72] on input "checkbox" at bounding box center [129, 69] width 0 height 6
checkbox input "true"
click at [133, 105] on label at bounding box center [133, 101] width 8 height 8
click at [130, 103] on input "checkbox" at bounding box center [129, 100] width 0 height 6
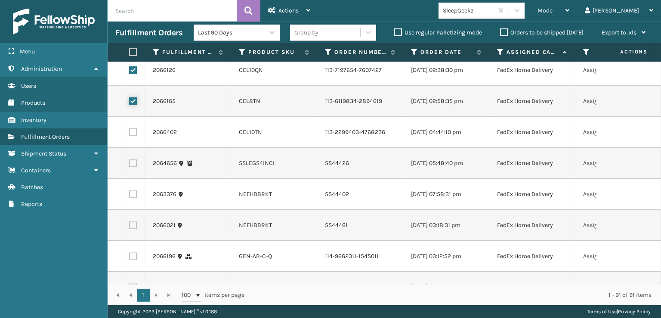
checkbox input "true"
click at [132, 136] on label at bounding box center [133, 132] width 8 height 8
click at [130, 134] on input "checkbox" at bounding box center [129, 131] width 0 height 6
checkbox input "true"
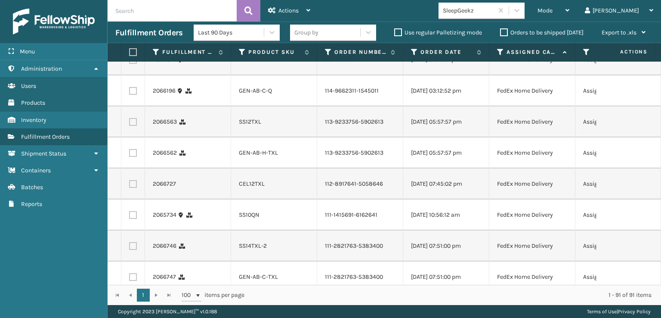
scroll to position [861, 0]
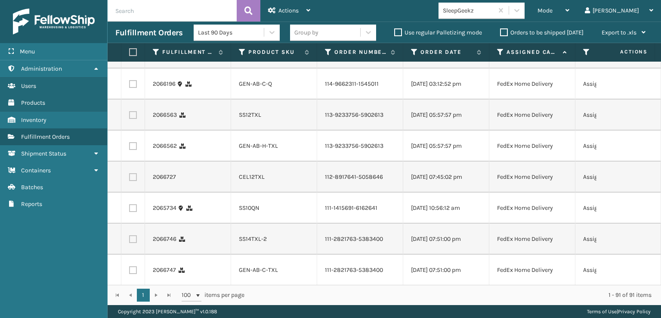
click at [133, 88] on label at bounding box center [133, 84] width 8 height 8
click at [130, 86] on input "checkbox" at bounding box center [129, 83] width 0 height 6
checkbox input "true"
click at [134, 119] on label at bounding box center [133, 115] width 8 height 8
click at [130, 117] on input "checkbox" at bounding box center [129, 114] width 0 height 6
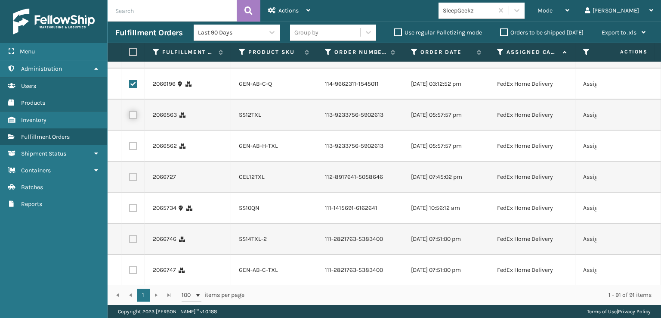
checkbox input "true"
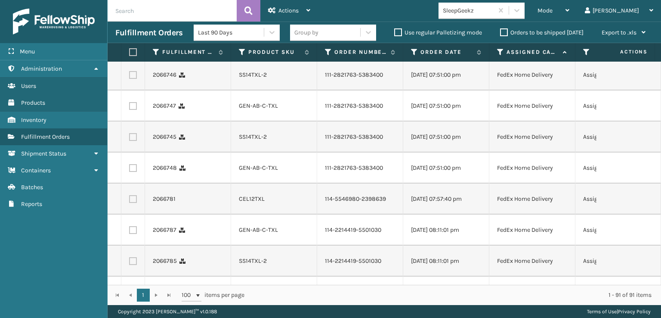
scroll to position [1033, 0]
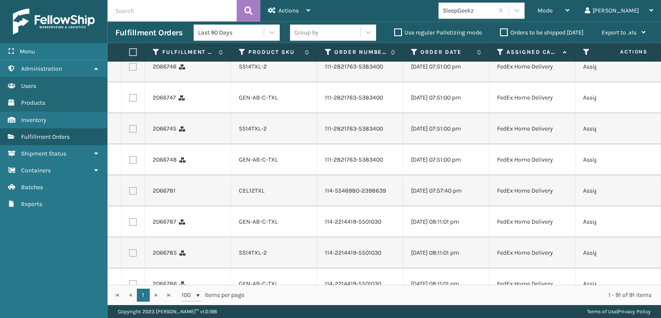
checkbox input "true"
click at [135, 9] on label at bounding box center [133, 5] width 8 height 8
click at [130, 6] on input "checkbox" at bounding box center [129, 4] width 0 height 6
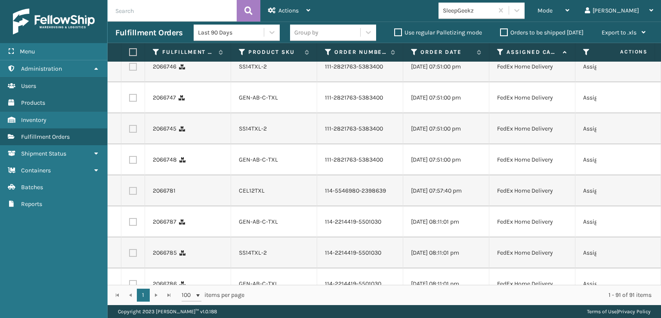
checkbox input "true"
click at [134, 40] on label at bounding box center [133, 36] width 8 height 8
click at [130, 37] on input "checkbox" at bounding box center [129, 35] width 0 height 6
checkbox input "true"
click at [130, 71] on label at bounding box center [133, 67] width 8 height 8
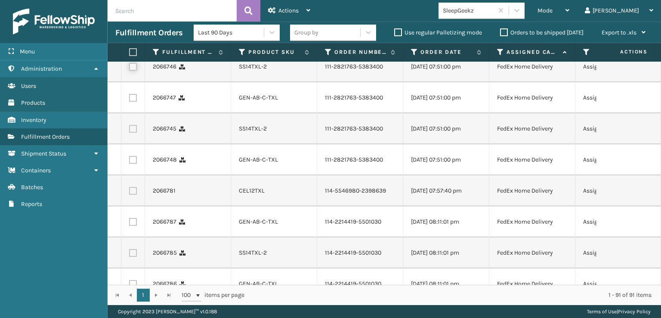
click at [130, 68] on input "checkbox" at bounding box center [129, 66] width 0 height 6
checkbox input "true"
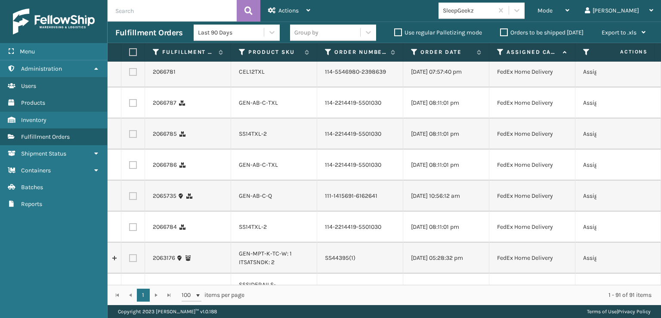
scroll to position [1162, 0]
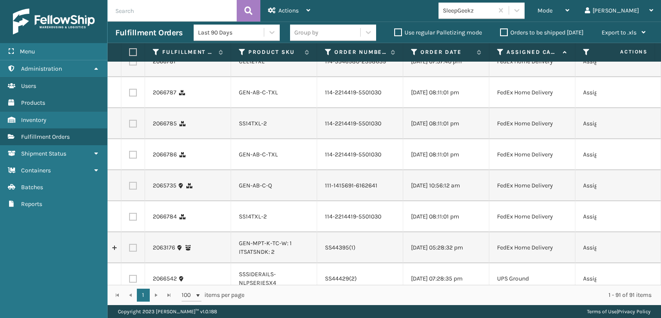
checkbox input "true"
click at [134, 3] on label at bounding box center [133, 0] width 8 height 8
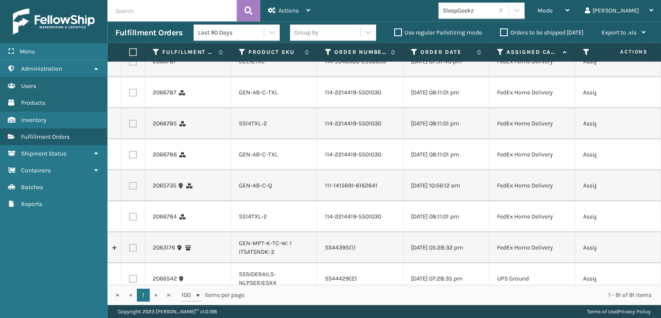
checkbox input "true"
click at [131, 34] on label at bounding box center [133, 31] width 8 height 8
click at [130, 32] on input "checkbox" at bounding box center [129, 30] width 0 height 6
checkbox input "true"
click at [130, 65] on label at bounding box center [133, 62] width 8 height 8
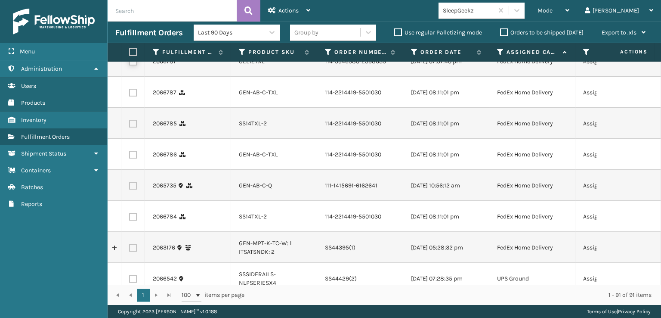
click at [130, 63] on input "checkbox" at bounding box center [129, 61] width 0 height 6
checkbox input "true"
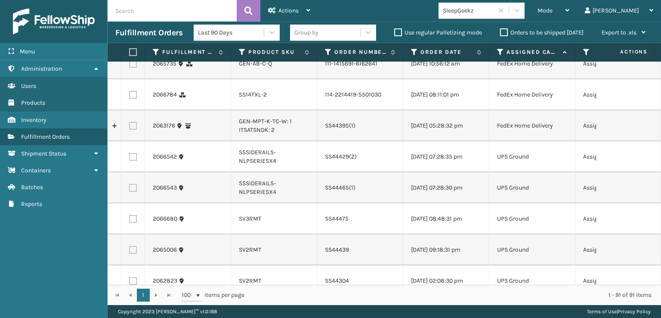
scroll to position [1291, 0]
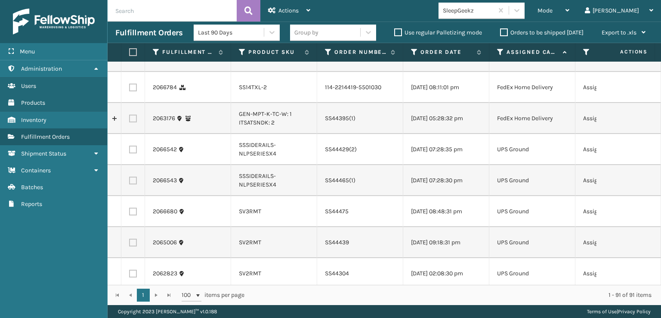
checkbox input "true"
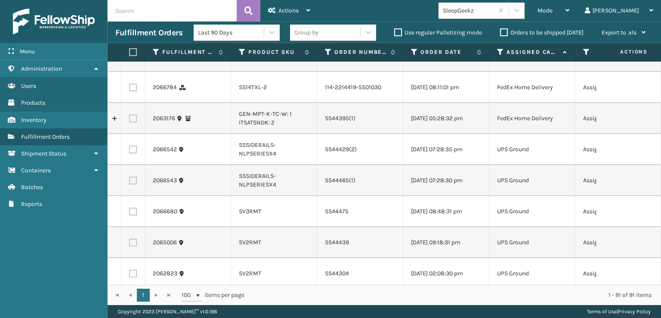
checkbox input "true"
click at [134, 29] on label at bounding box center [133, 26] width 8 height 8
click at [130, 27] on input "checkbox" at bounding box center [129, 25] width 0 height 6
checkbox input "true"
click at [135, 60] on label at bounding box center [133, 57] width 8 height 8
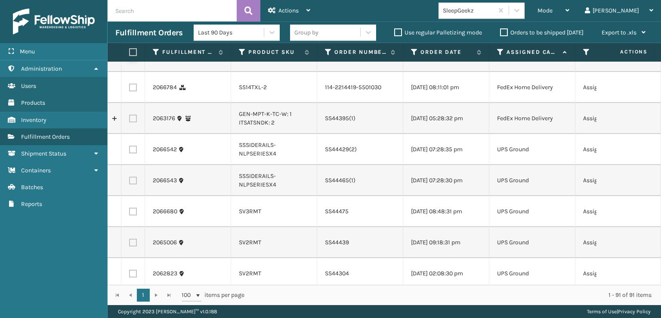
click at [130, 58] on input "checkbox" at bounding box center [129, 56] width 0 height 6
checkbox input "true"
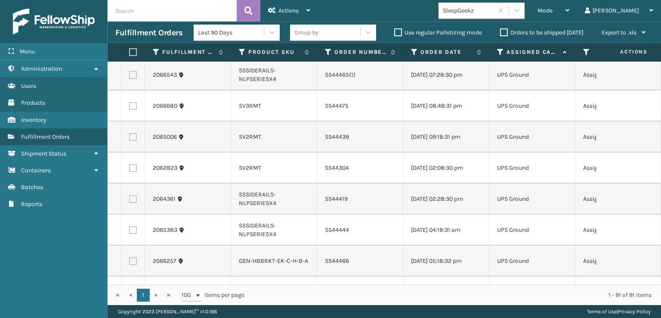
scroll to position [1463, 0]
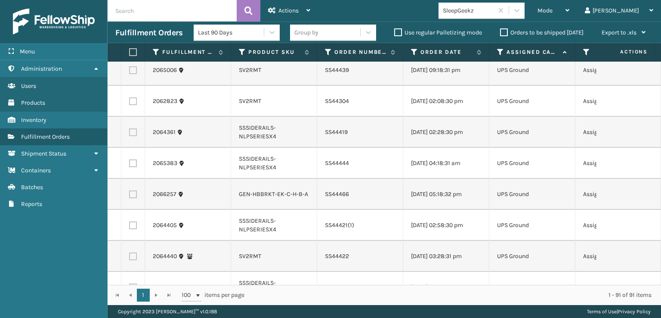
checkbox input "true"
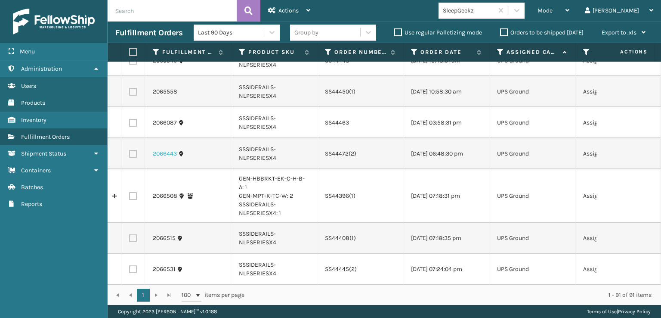
scroll to position [2853, 0]
click at [305, 12] on div "Actions" at bounding box center [289, 11] width 42 height 22
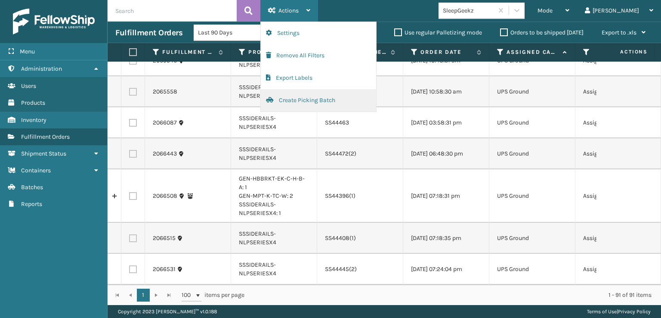
click at [320, 102] on button "Create Picking Batch" at bounding box center [318, 100] width 115 height 22
